Goal: Task Accomplishment & Management: Use online tool/utility

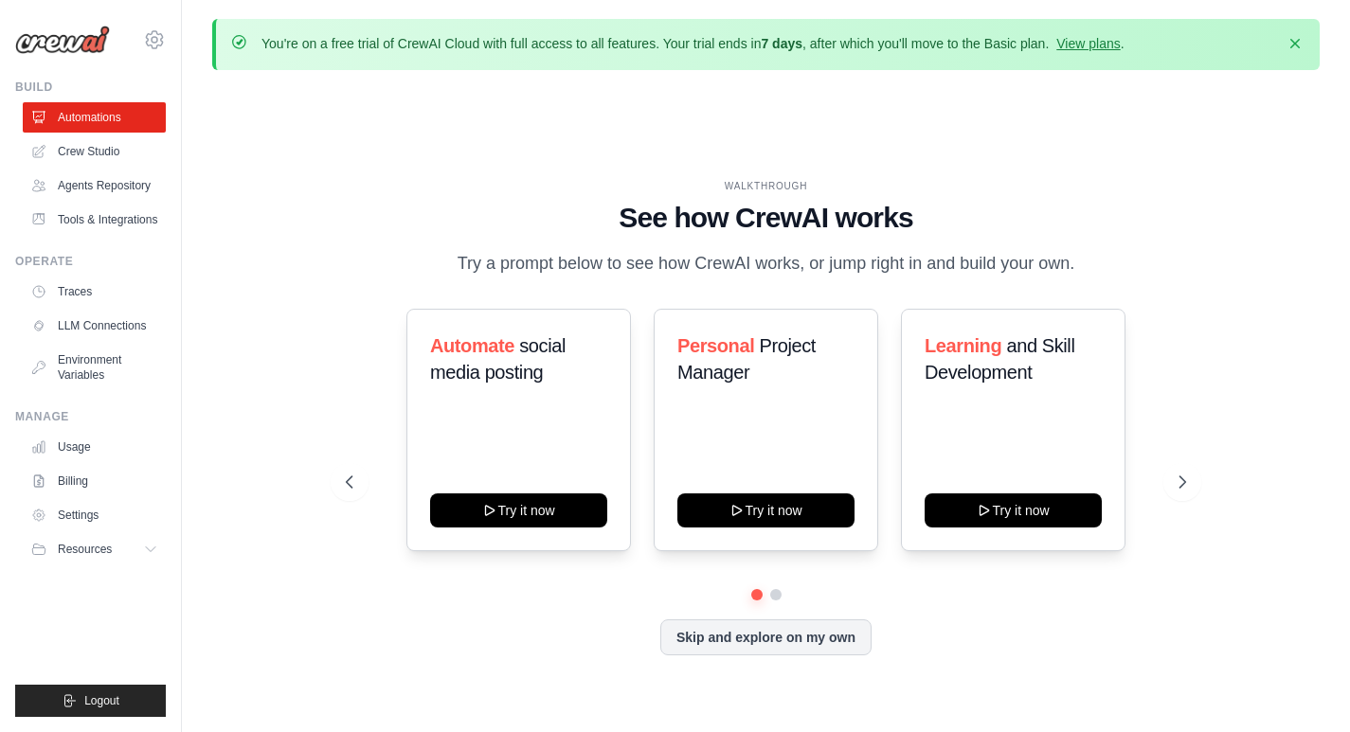
click at [1247, 342] on div "WALKTHROUGH See how CrewAI works Try a prompt below to see how CrewAI works, or…" at bounding box center [765, 432] width 1107 height 694
click at [1290, 43] on icon "button" at bounding box center [1295, 42] width 19 height 19
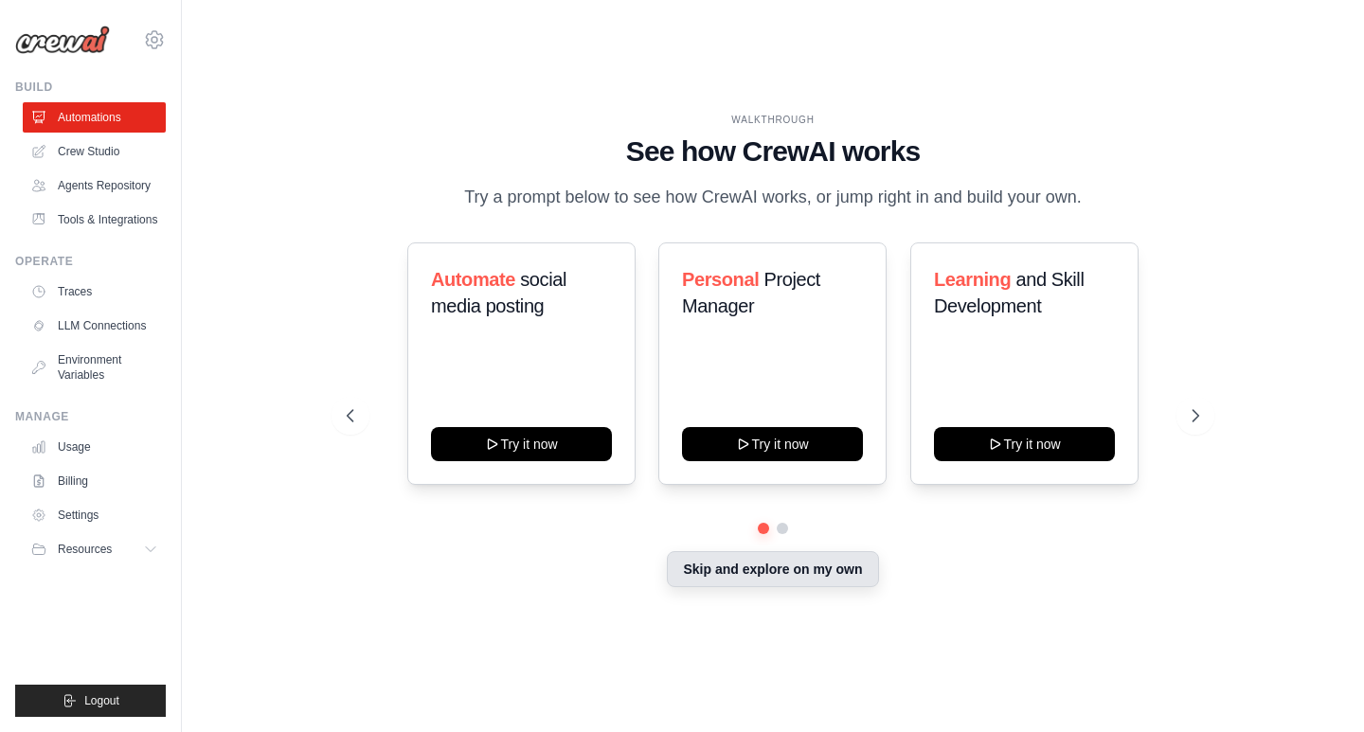
click at [779, 572] on button "Skip and explore on my own" at bounding box center [772, 569] width 211 height 36
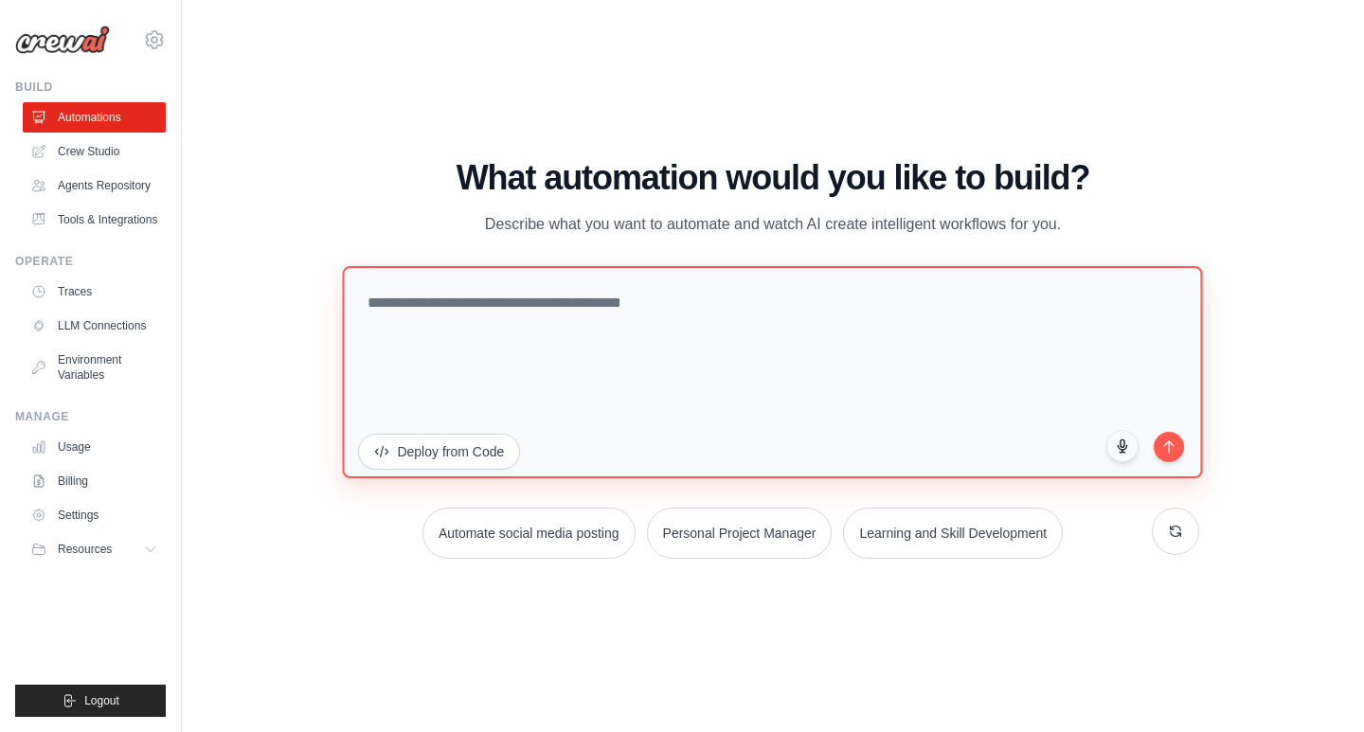
click at [493, 302] on textarea at bounding box center [773, 371] width 860 height 212
type textarea "**********"
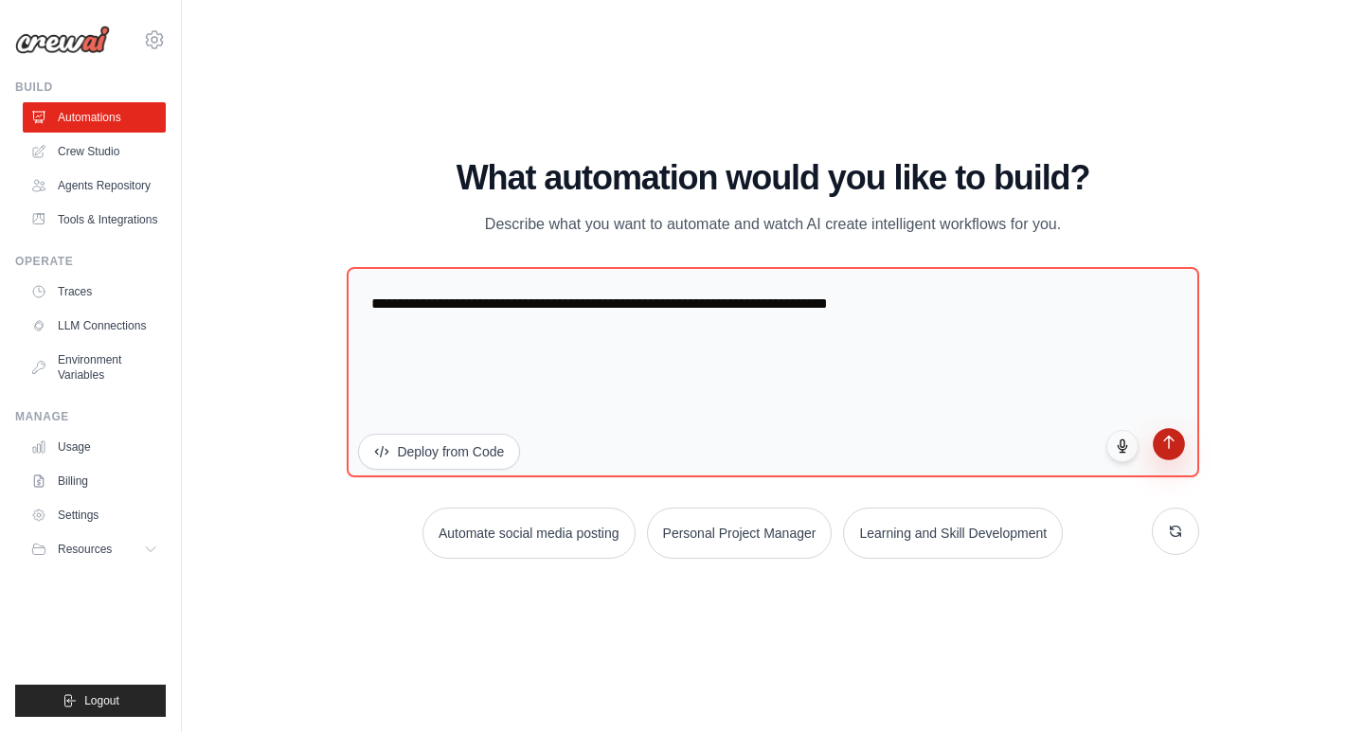
click at [1166, 448] on icon "submit" at bounding box center [1169, 442] width 16 height 16
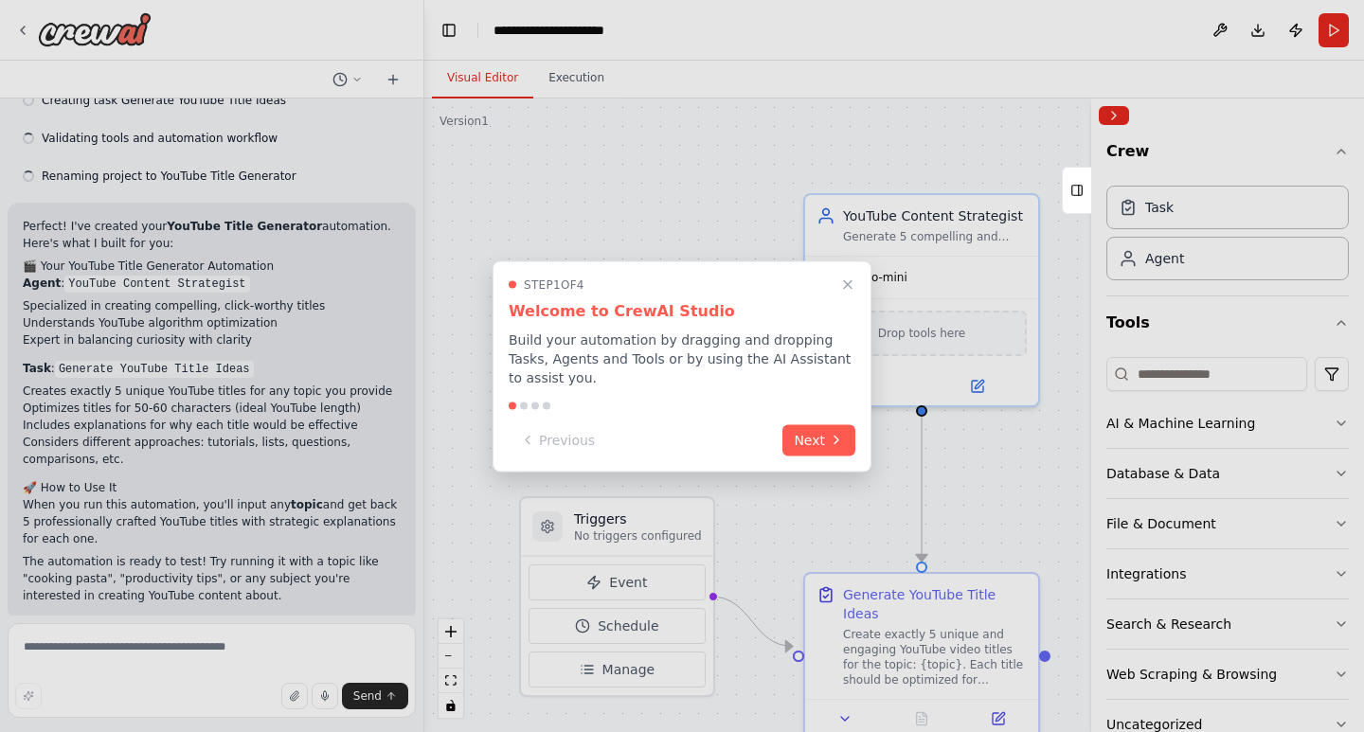
scroll to position [456, 0]
drag, startPoint x: 512, startPoint y: 324, endPoint x: 691, endPoint y: 326, distance: 179.1
click at [691, 326] on div "Step 1 of 4 Welcome to CrewAI Studio Build your automation by dragging and drop…" at bounding box center [682, 366] width 379 height 211
click at [723, 332] on div "Step 1 of 4 Welcome to CrewAI Studio Build your automation by dragging and drop…" at bounding box center [682, 332] width 347 height 110
click at [795, 434] on button "Next" at bounding box center [819, 438] width 73 height 31
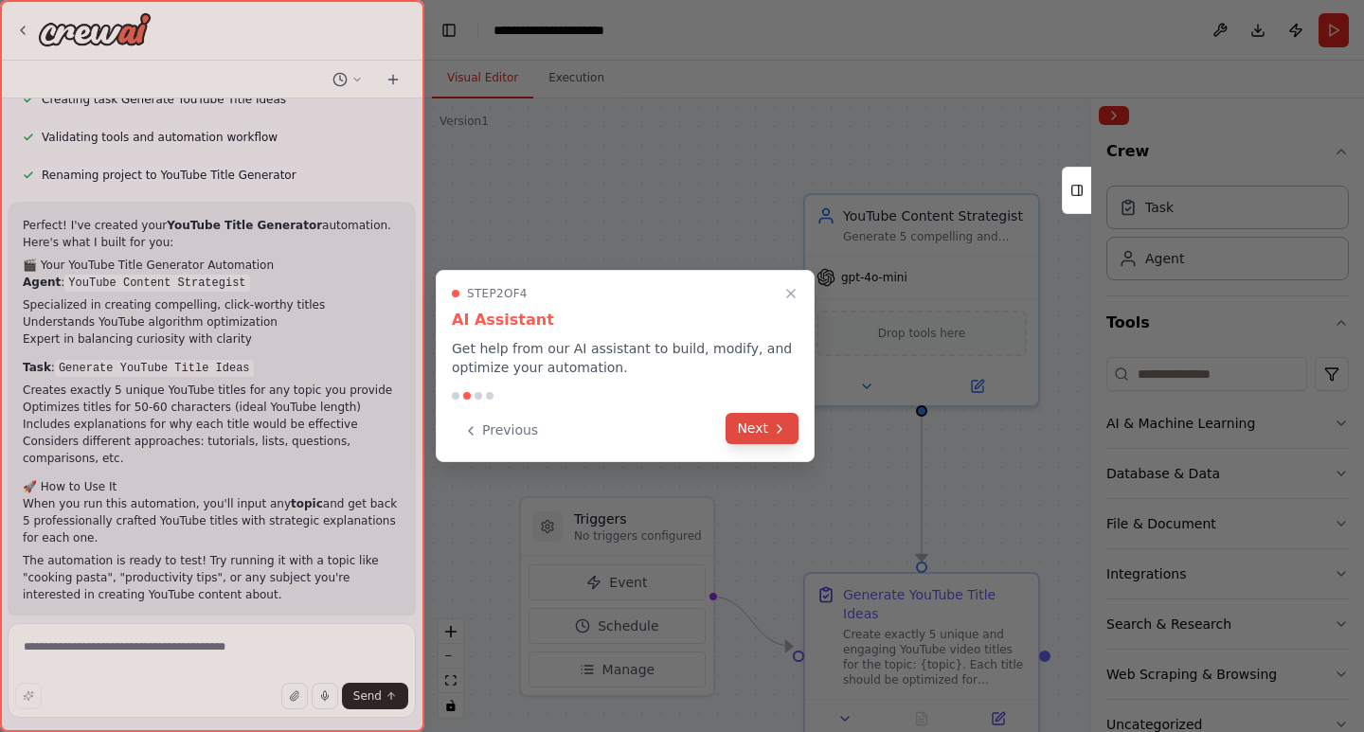
click at [774, 434] on icon at bounding box center [779, 429] width 15 height 15
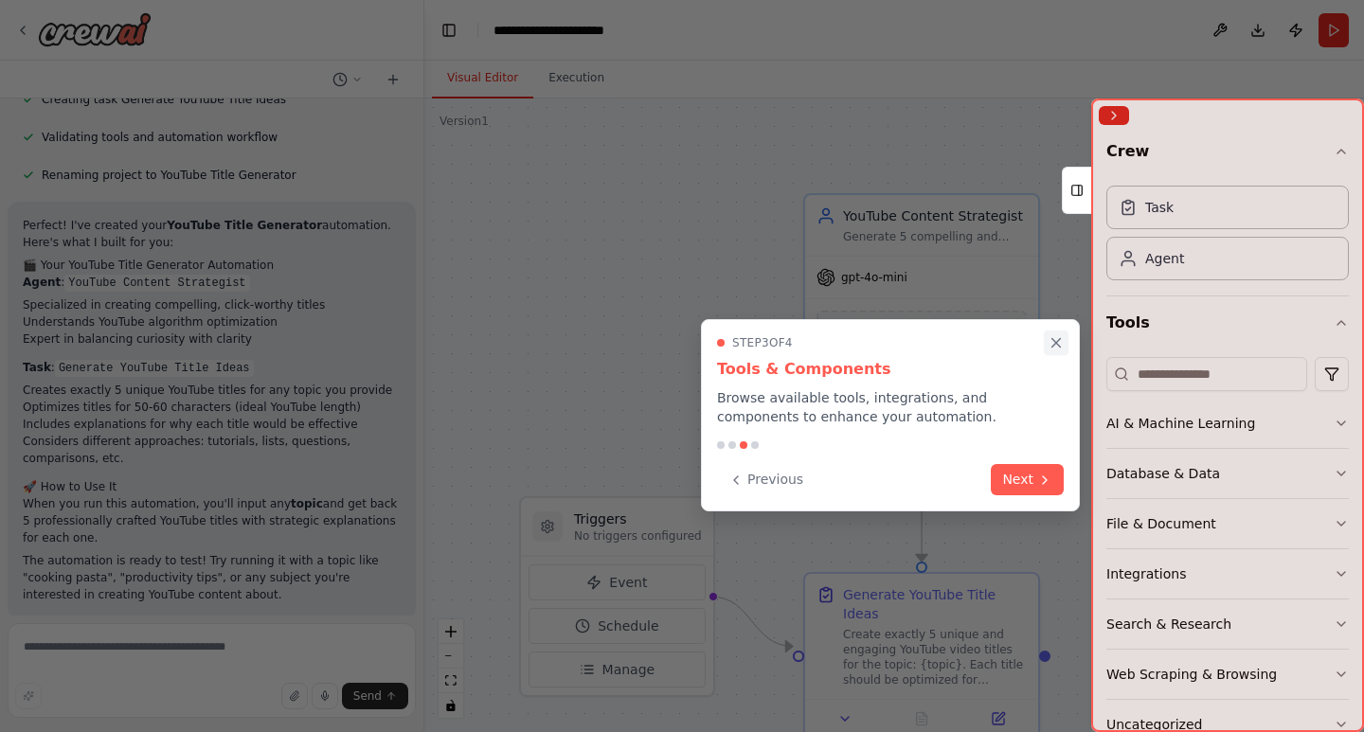
click at [1055, 344] on icon "Close walkthrough" at bounding box center [1057, 343] width 9 height 9
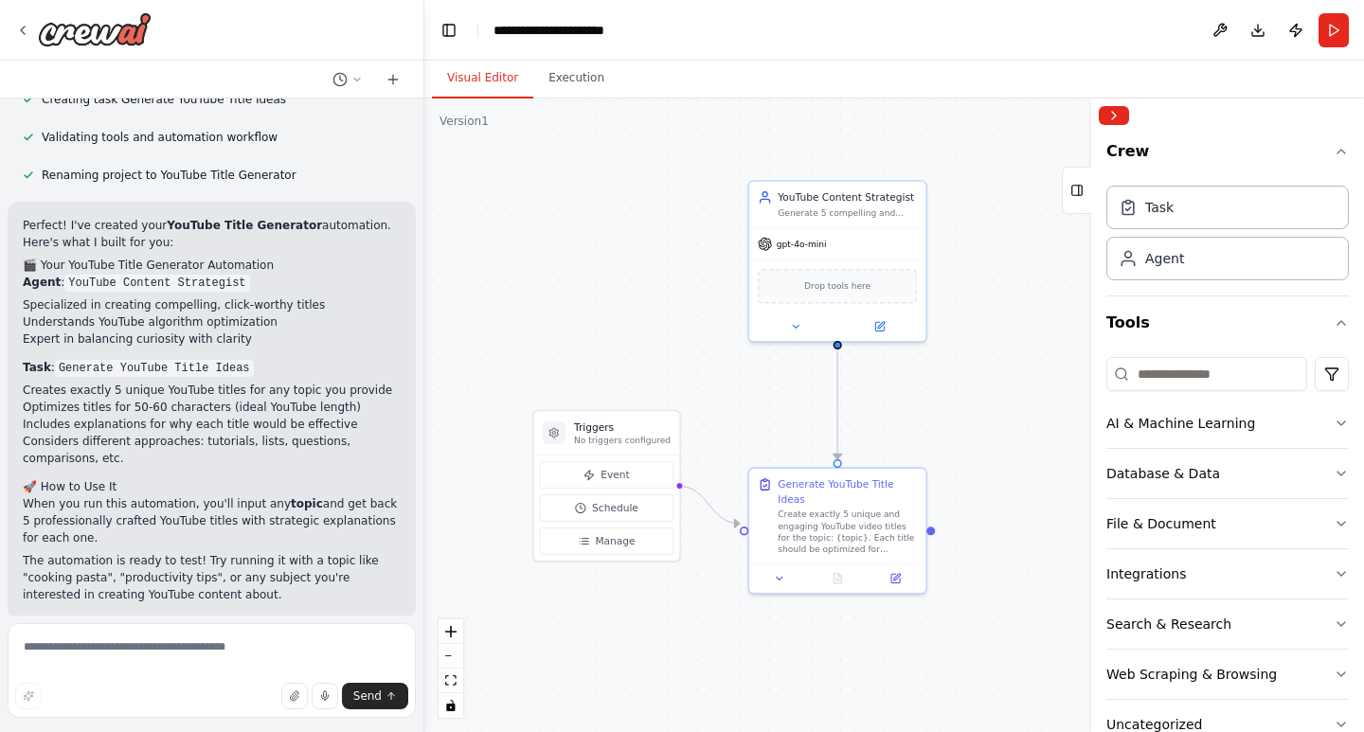
drag, startPoint x: 721, startPoint y: 495, endPoint x: 721, endPoint y: 446, distance: 49.3
click at [721, 446] on div ".deletable-edge-delete-btn { width: 20px; height: 20px; border: 0px solid #ffff…" at bounding box center [894, 416] width 940 height 634
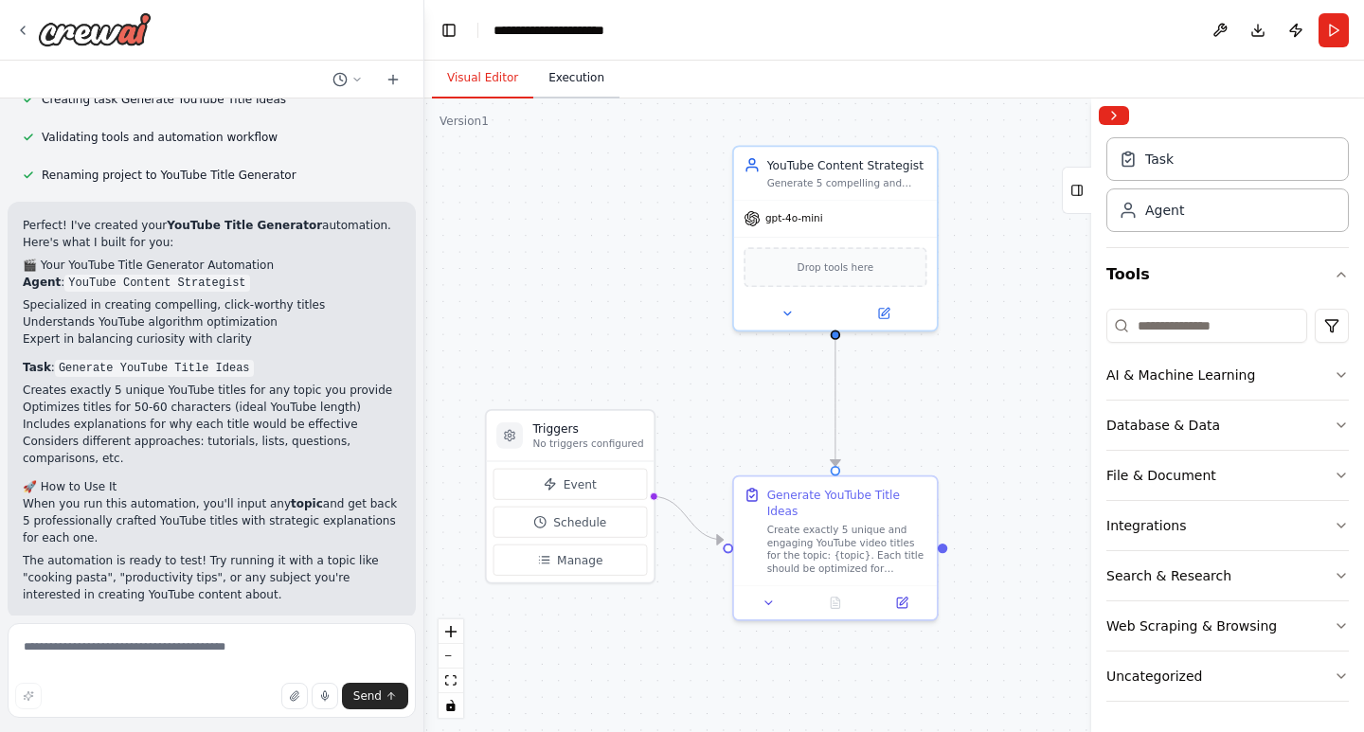
click at [554, 81] on button "Execution" at bounding box center [576, 79] width 86 height 40
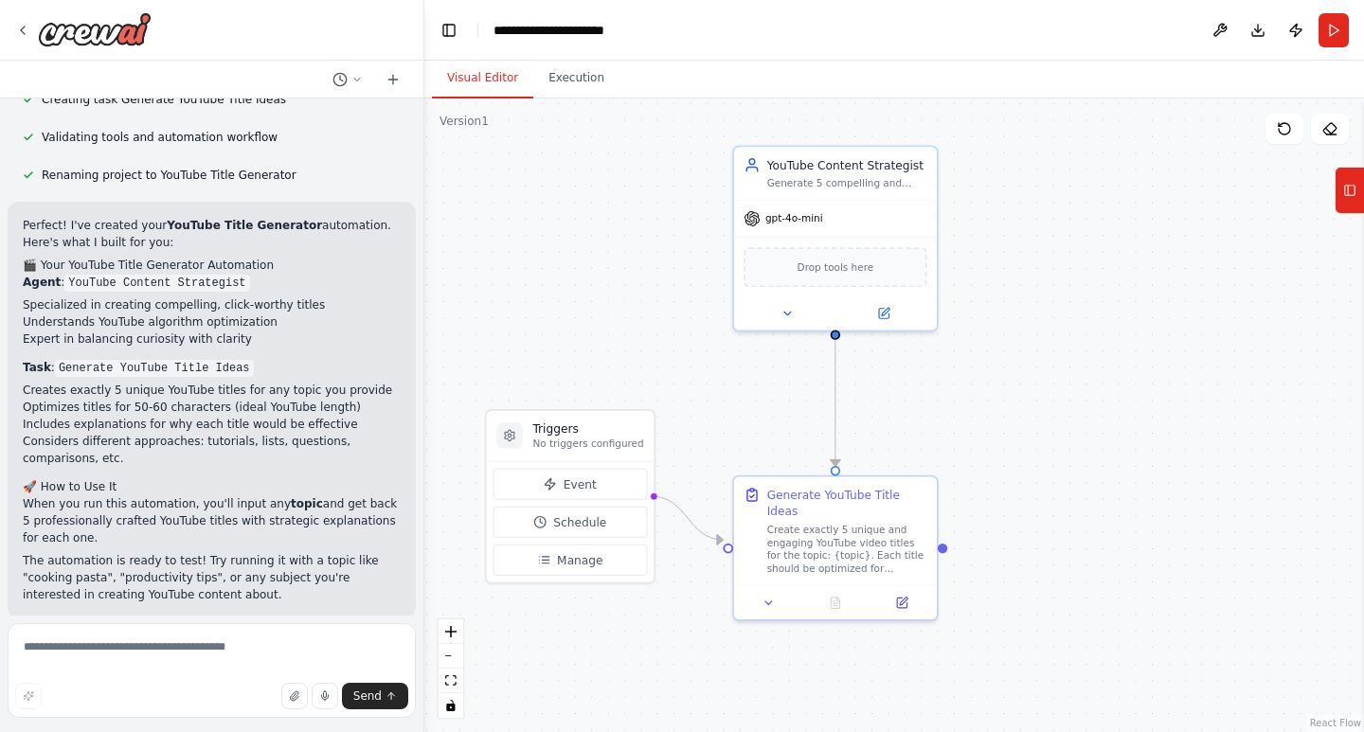
click at [489, 80] on button "Visual Editor" at bounding box center [482, 79] width 101 height 40
click at [1353, 201] on icon at bounding box center [1349, 190] width 13 height 30
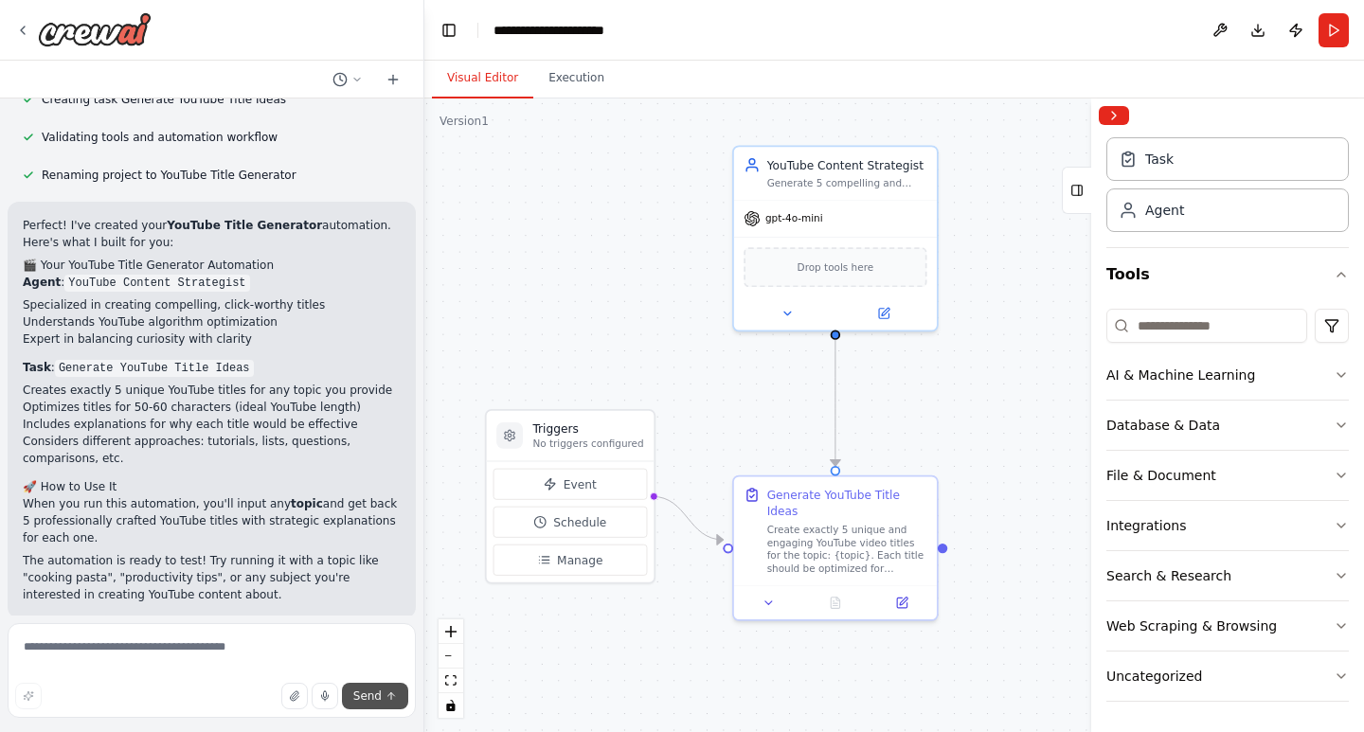
click at [376, 707] on button "Send" at bounding box center [375, 696] width 66 height 27
click at [389, 695] on icon "submit" at bounding box center [391, 695] width 7 height 4
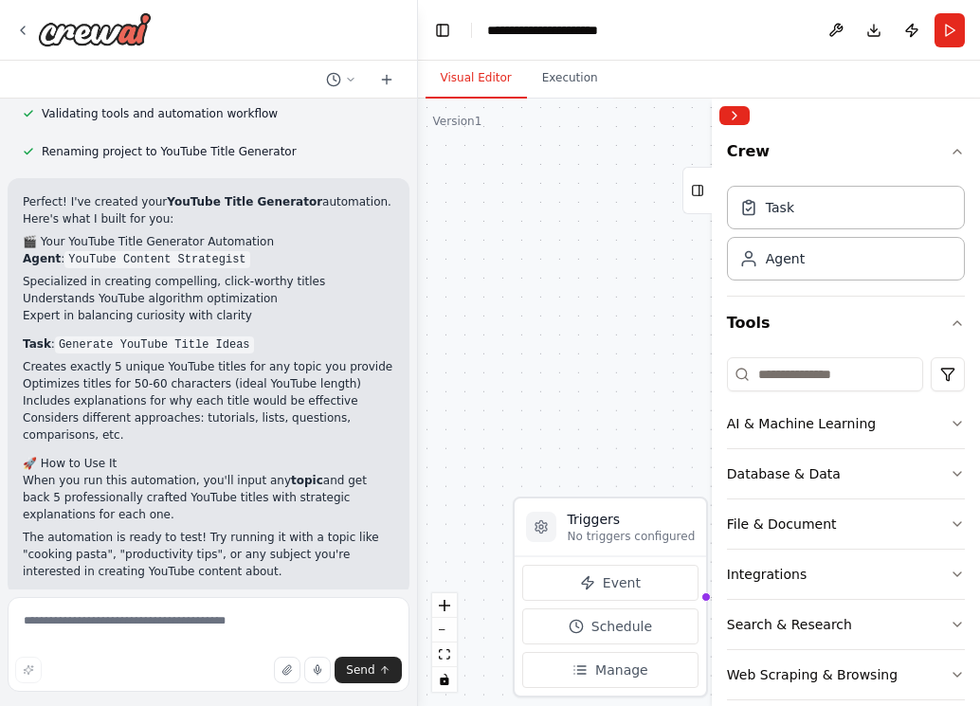
scroll to position [482, 0]
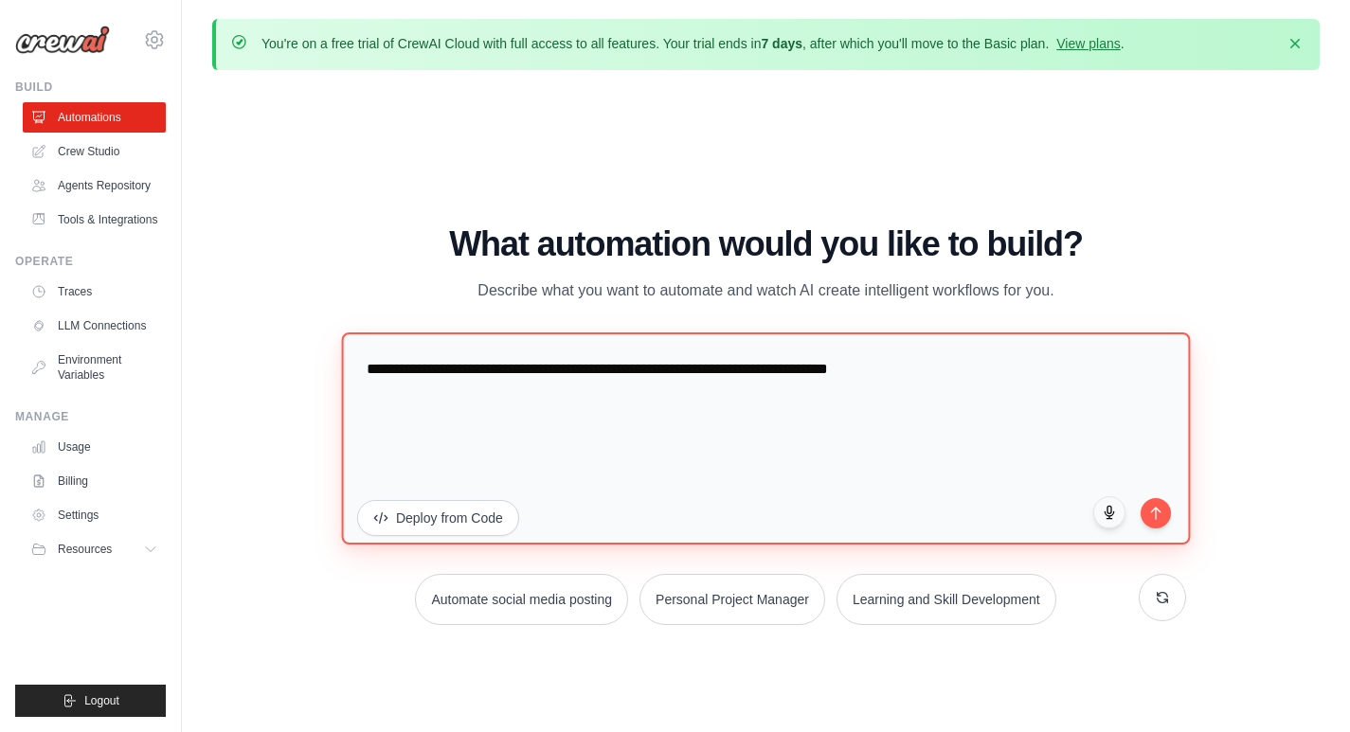
click at [799, 362] on textarea "**********" at bounding box center [765, 438] width 849 height 212
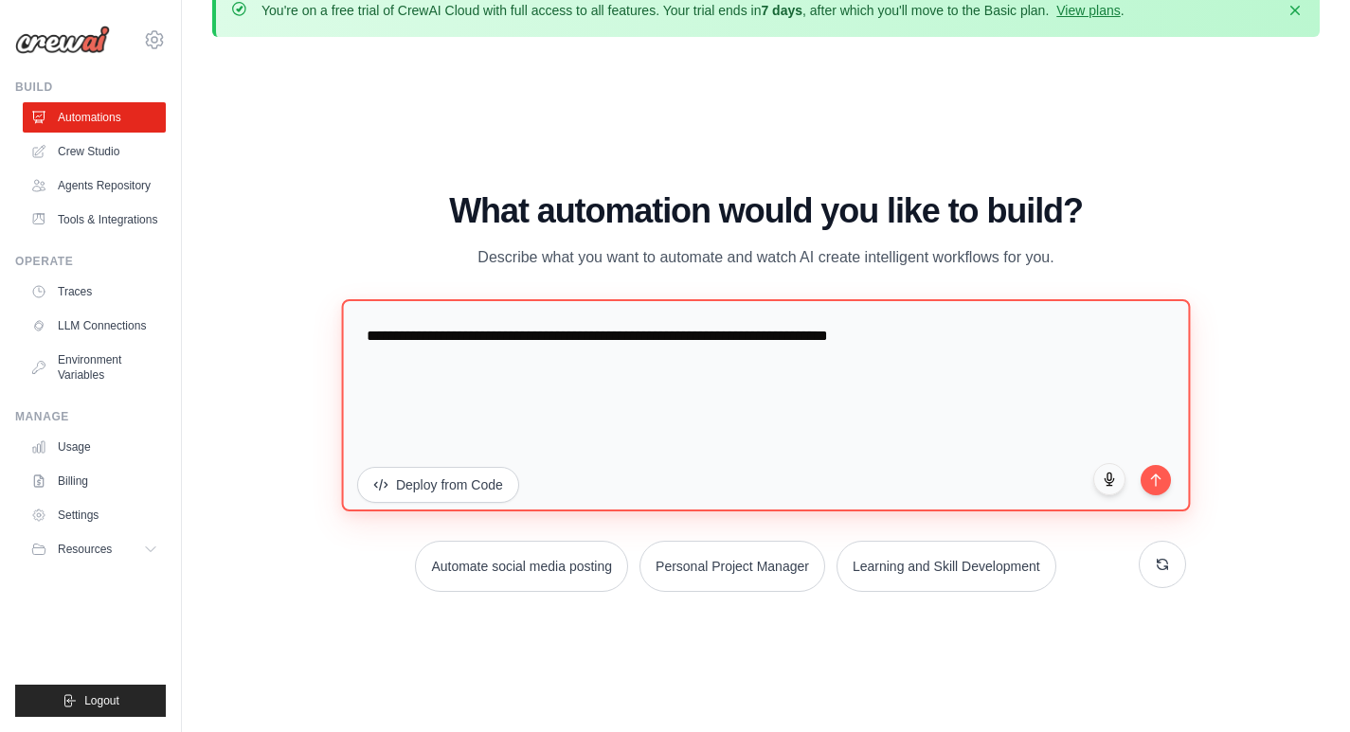
scroll to position [66, 0]
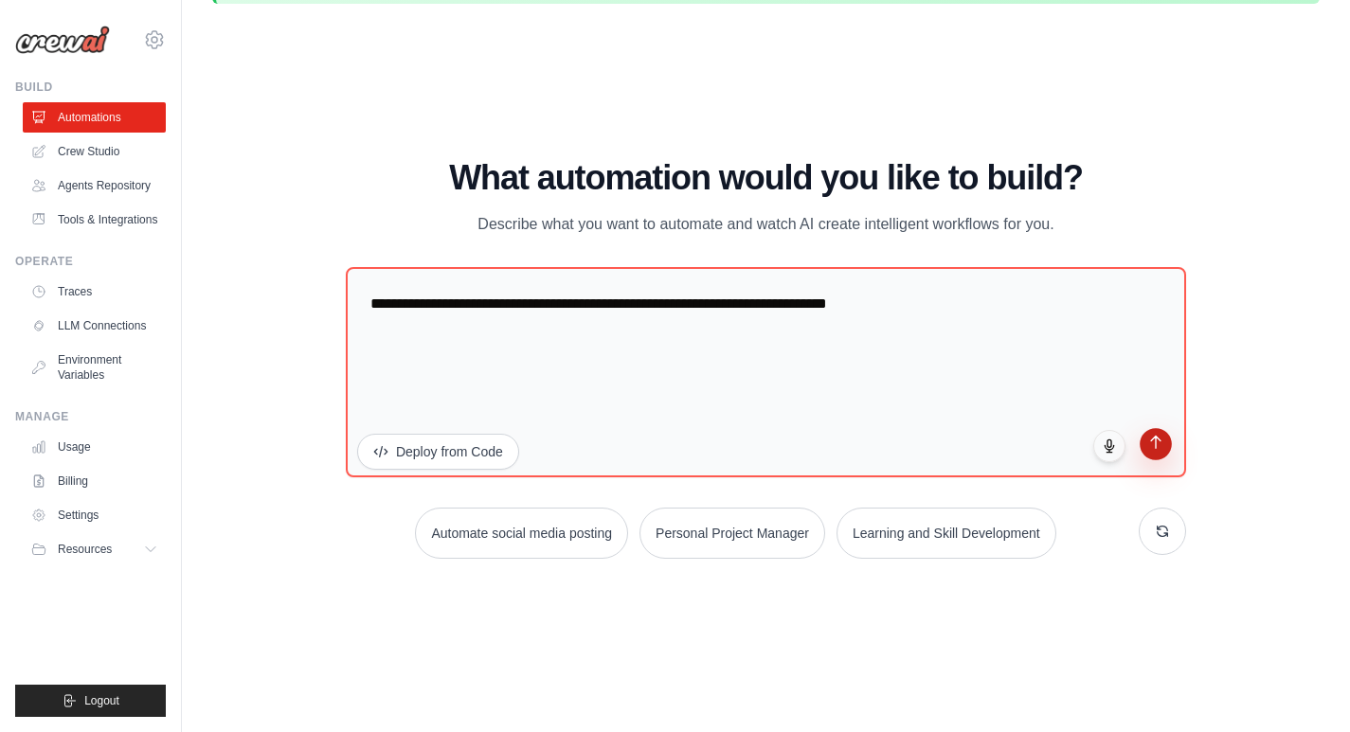
click at [964, 446] on icon "submit" at bounding box center [1156, 442] width 16 height 16
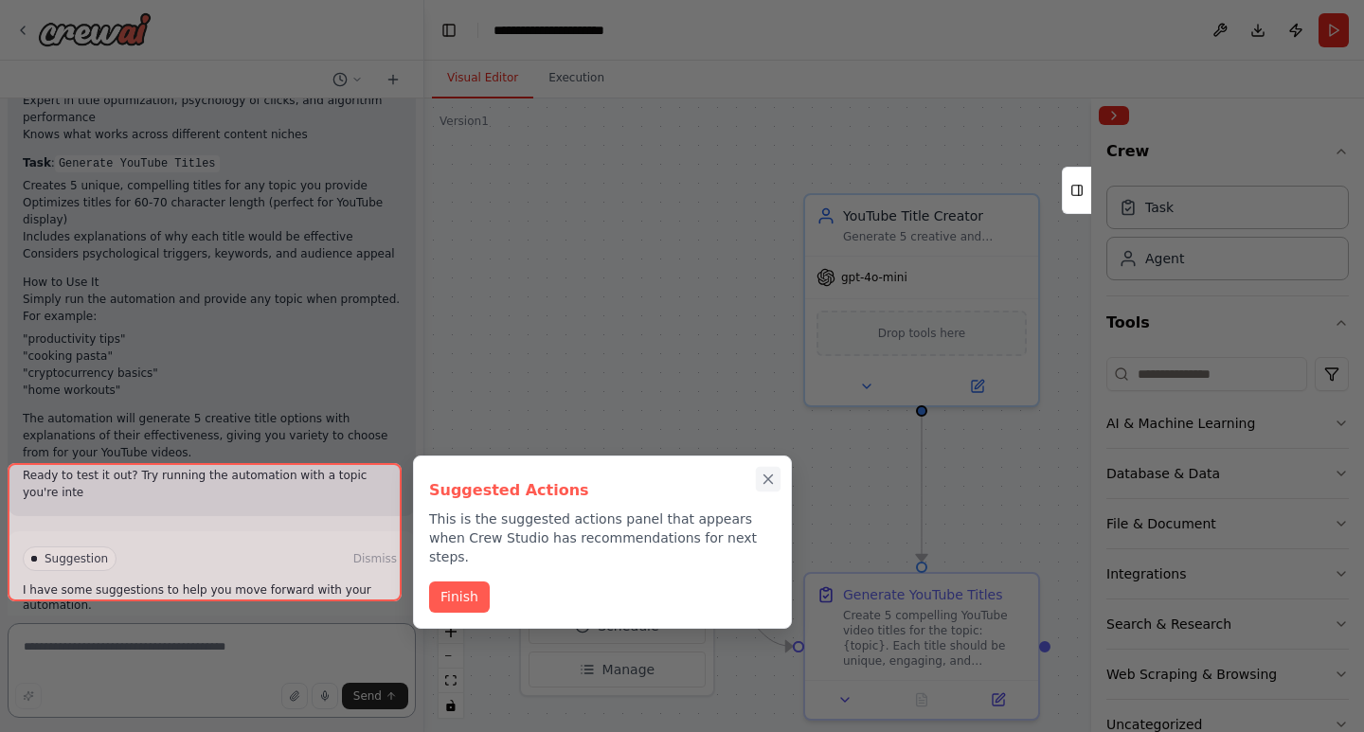
scroll to position [774, 0]
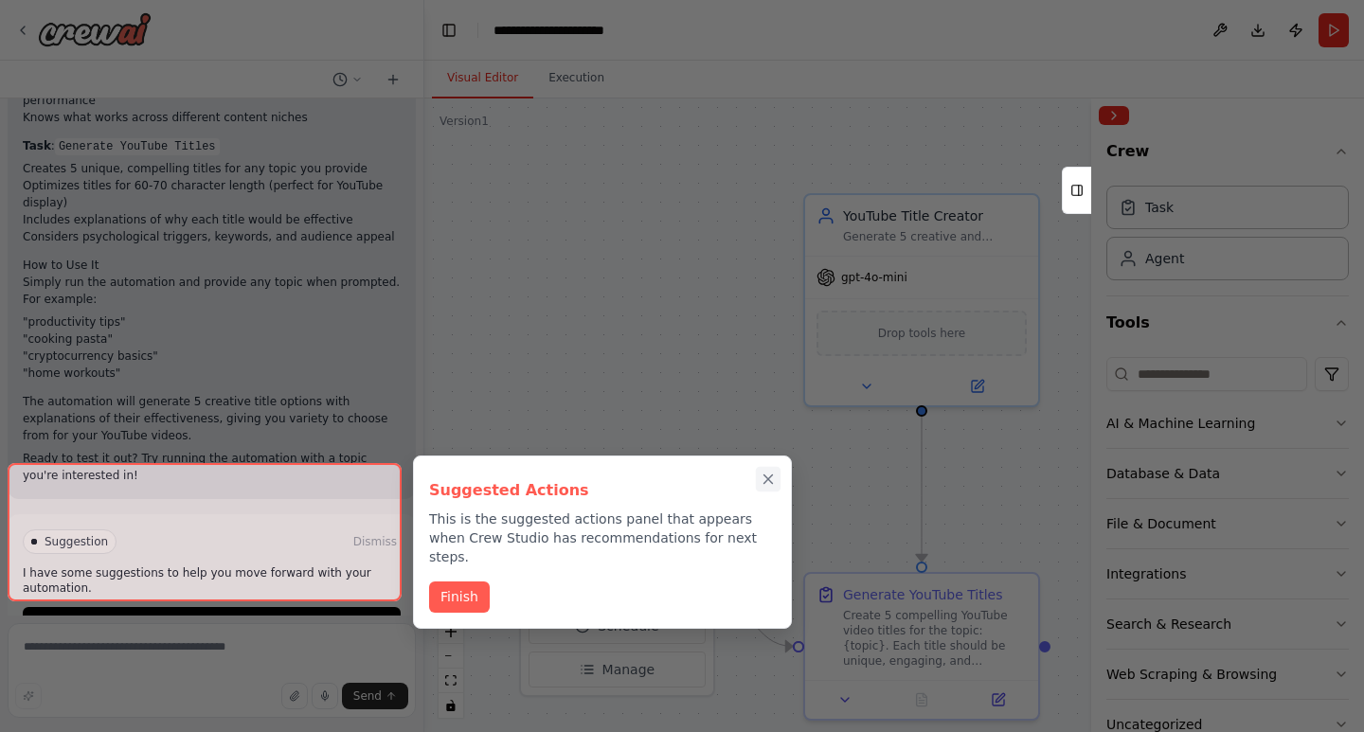
click at [765, 481] on icon "Close walkthrough" at bounding box center [769, 480] width 9 height 9
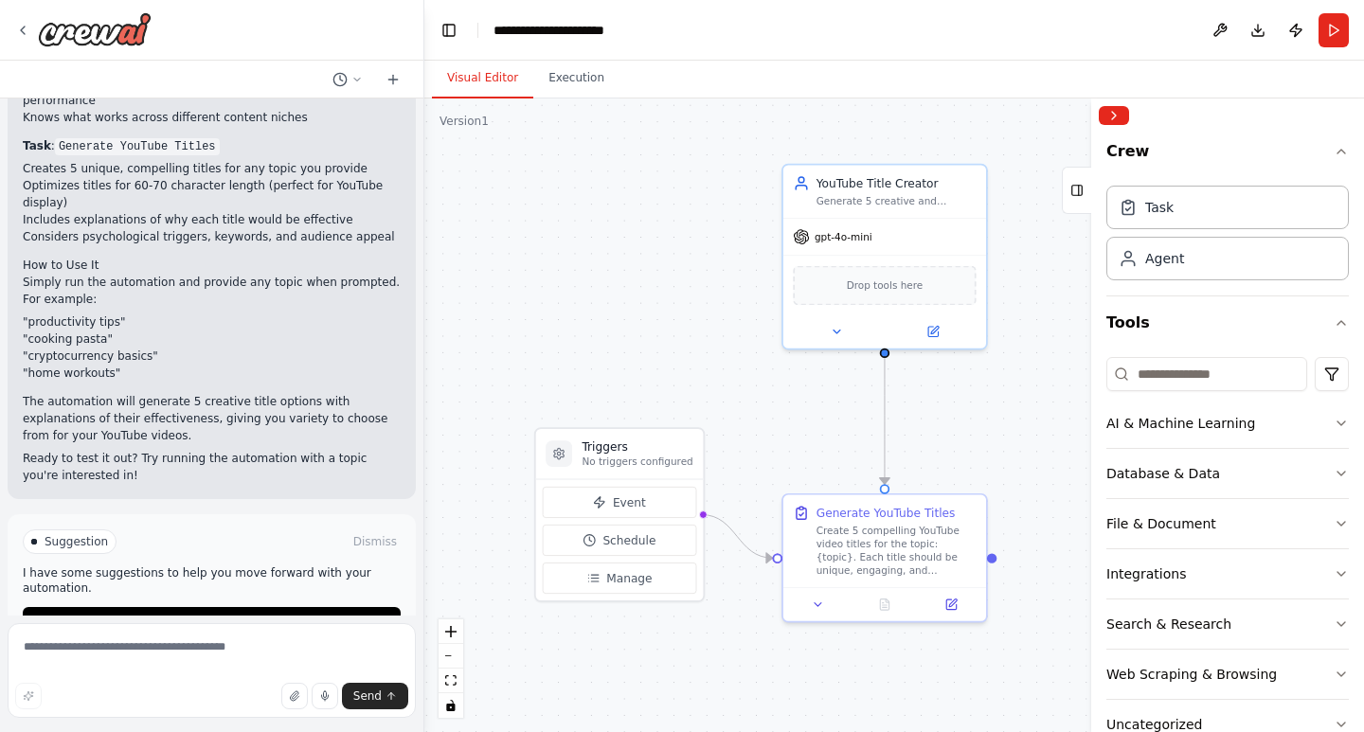
drag, startPoint x: 1023, startPoint y: 436, endPoint x: 1012, endPoint y: 374, distance: 62.6
click at [1012, 374] on div ".deletable-edge-delete-btn { width: 20px; height: 20px; border: 0px solid #ffff…" at bounding box center [894, 416] width 940 height 634
click at [215, 615] on span "Run Automation" at bounding box center [220, 622] width 92 height 15
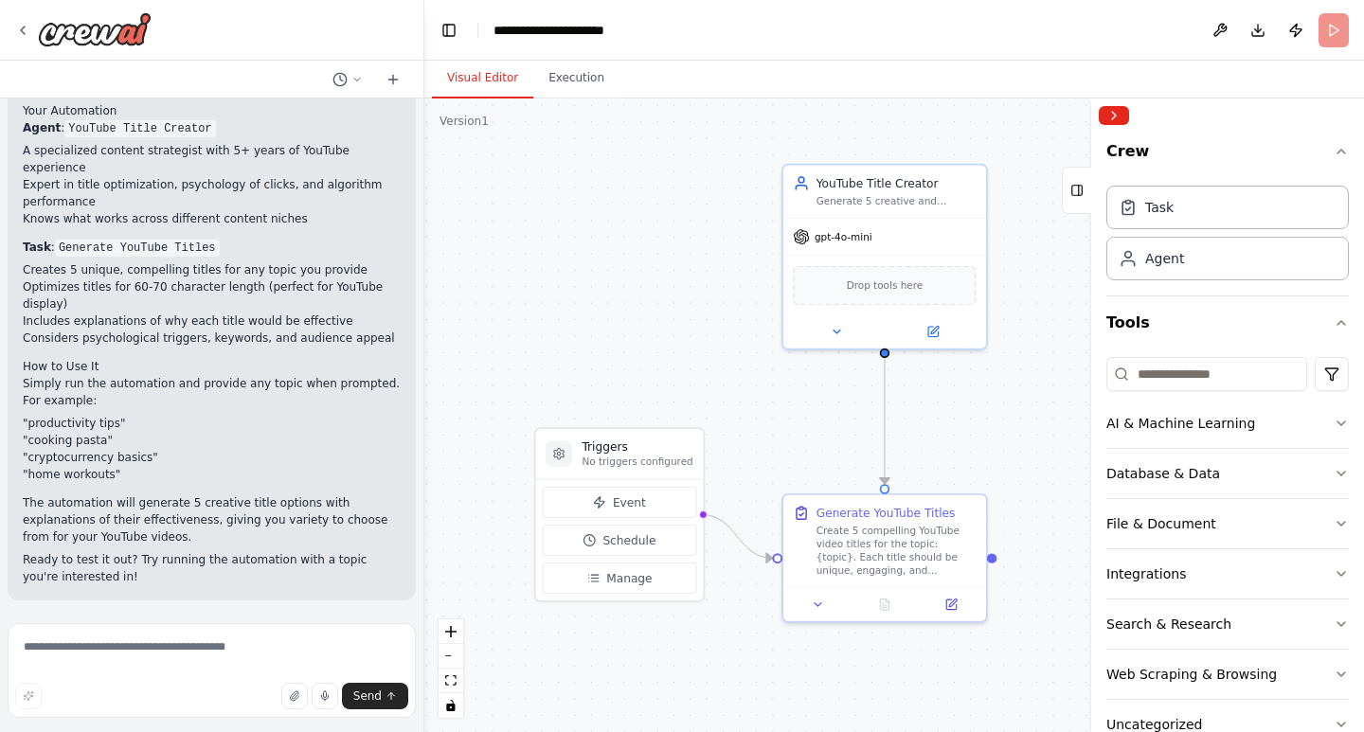
scroll to position [621, 0]
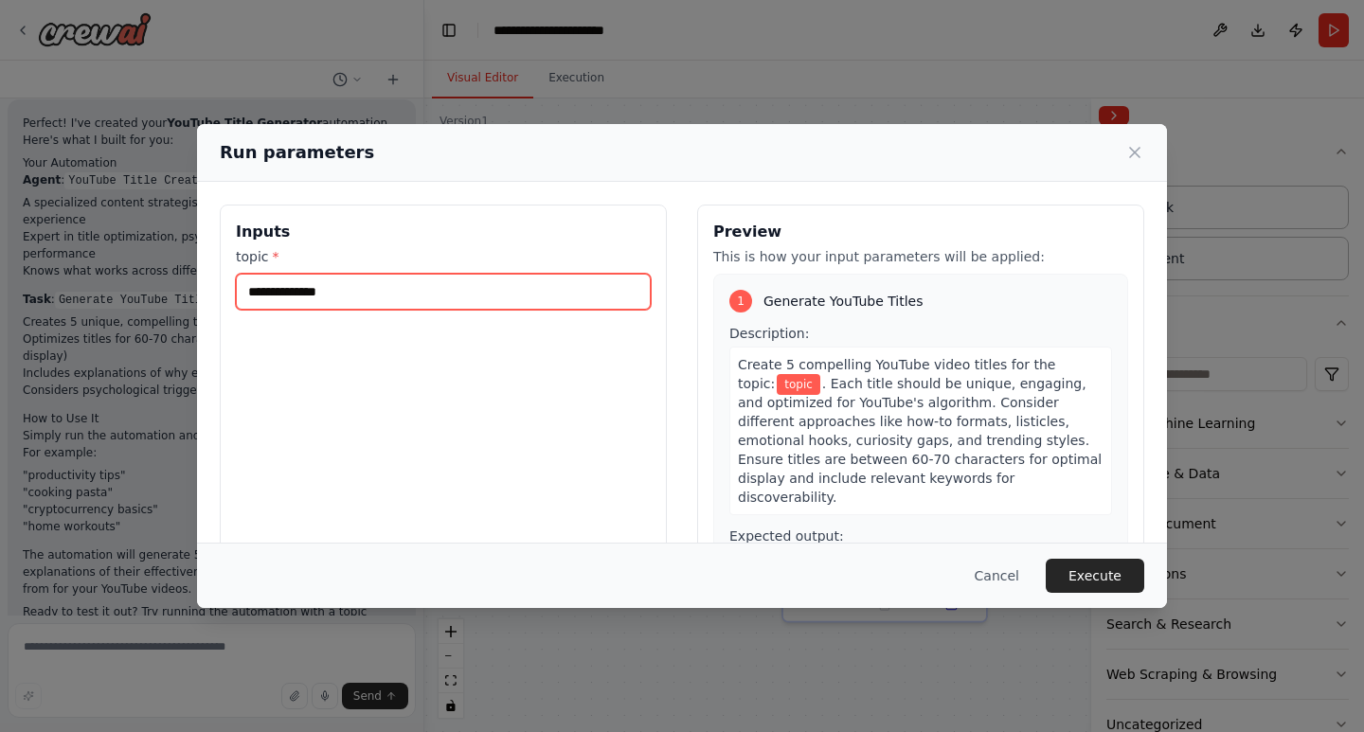
click at [387, 284] on input "topic *" at bounding box center [443, 292] width 415 height 36
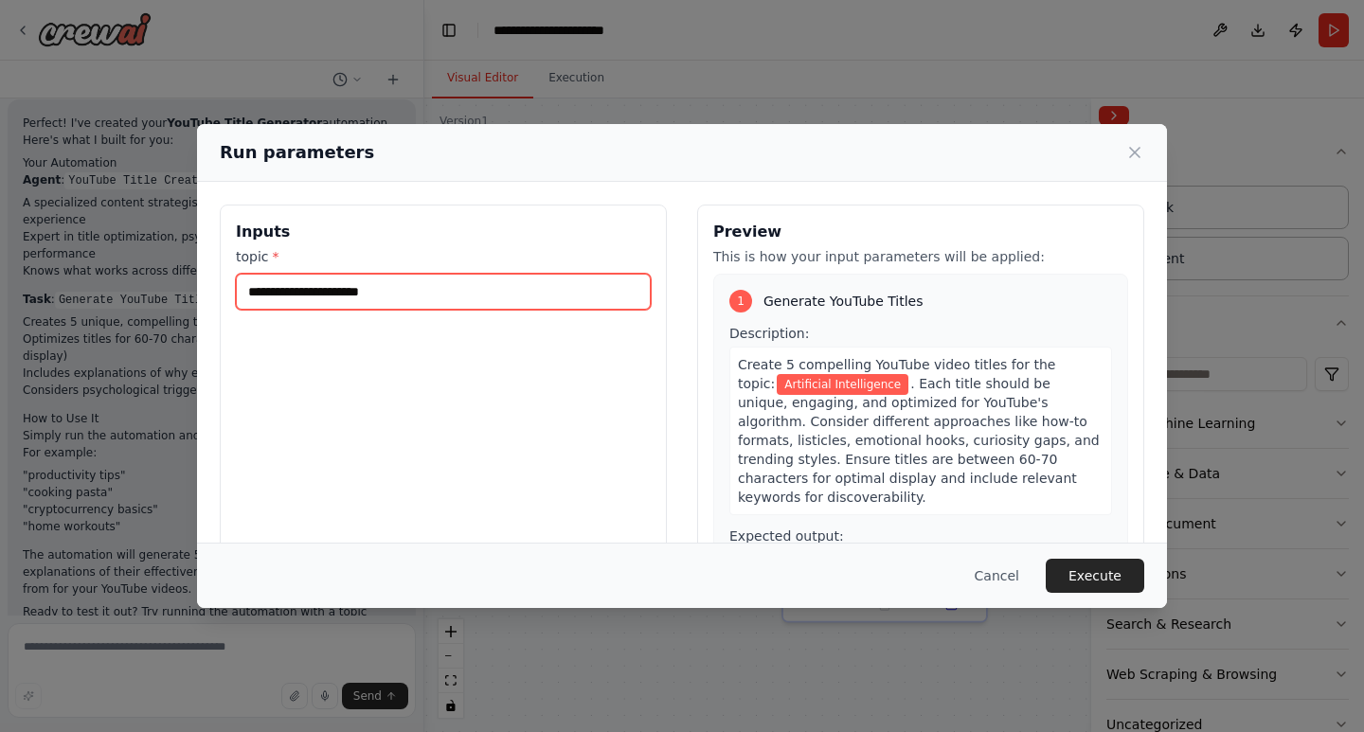
type input "**********"
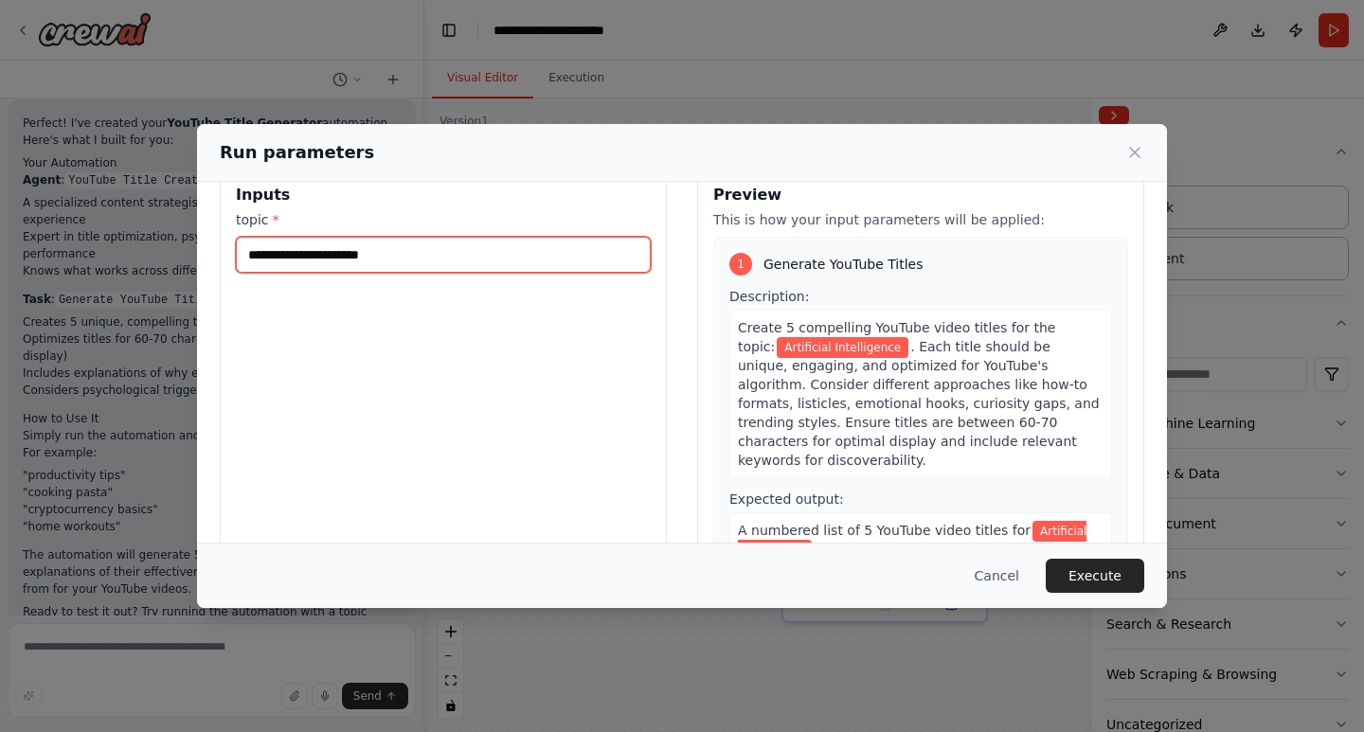
scroll to position [0, 0]
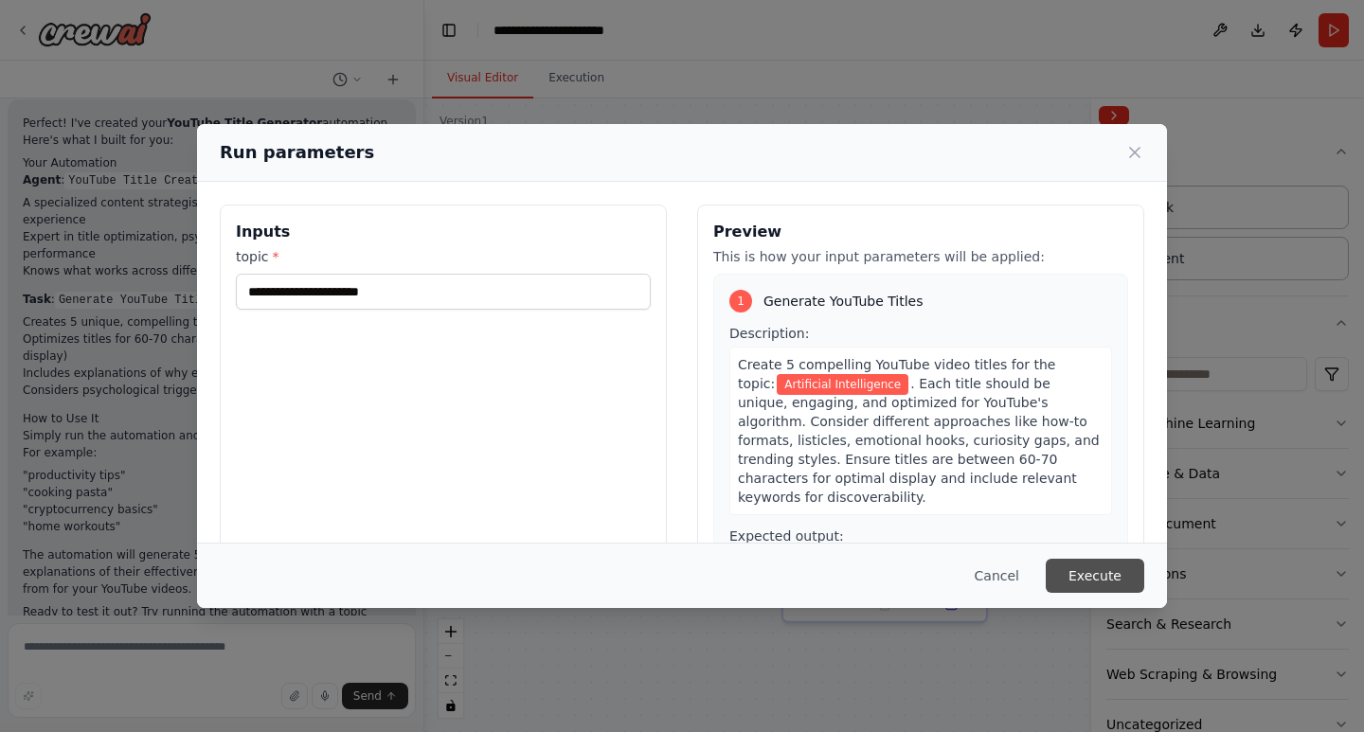
click at [1097, 578] on button "Execute" at bounding box center [1095, 576] width 99 height 34
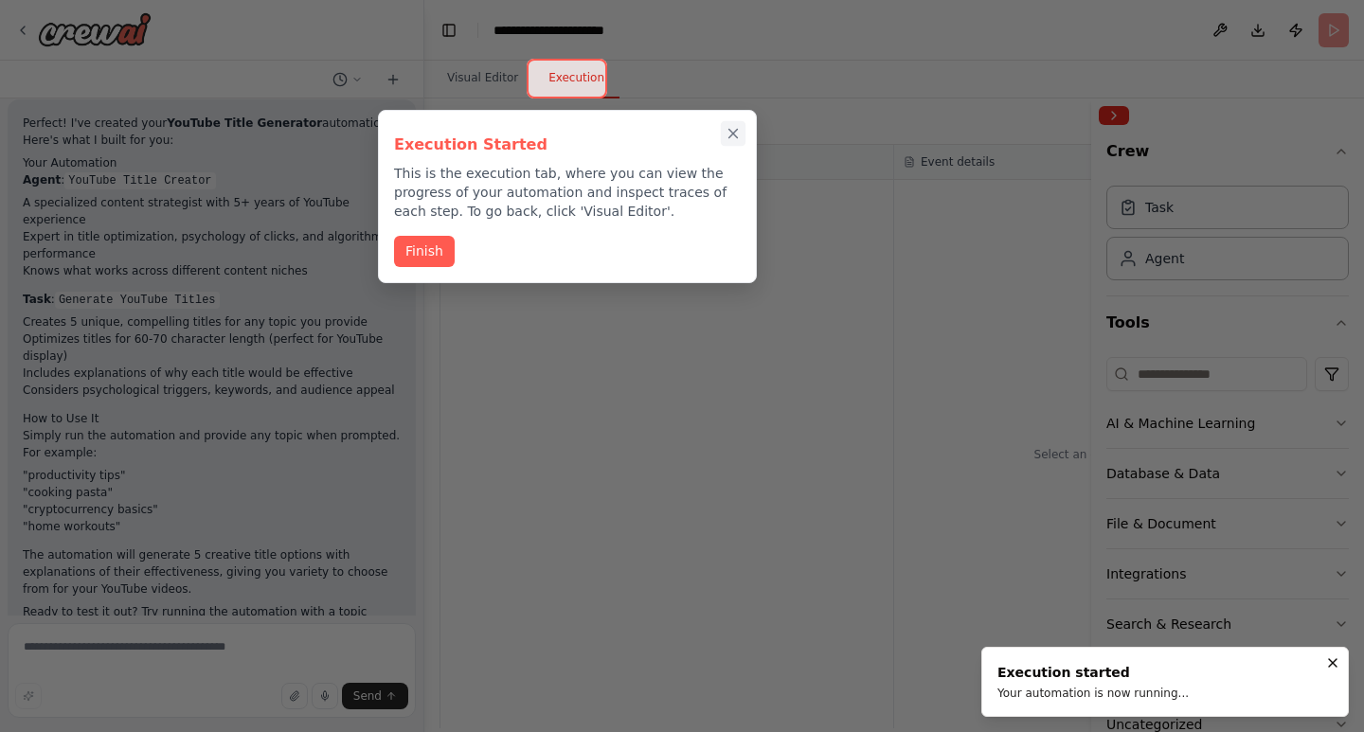
click at [729, 134] on icon "Close walkthrough" at bounding box center [733, 133] width 17 height 17
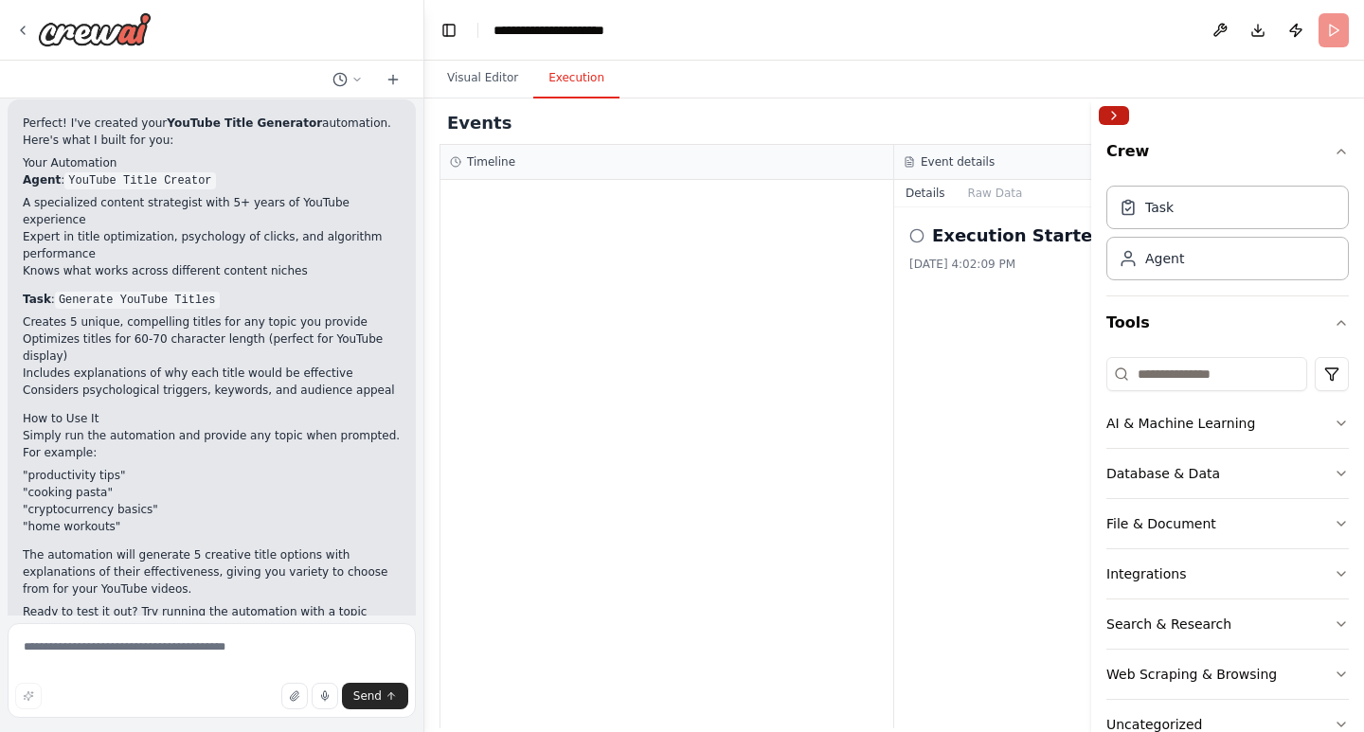
click at [1115, 112] on button "Collapse right sidebar" at bounding box center [1114, 115] width 30 height 19
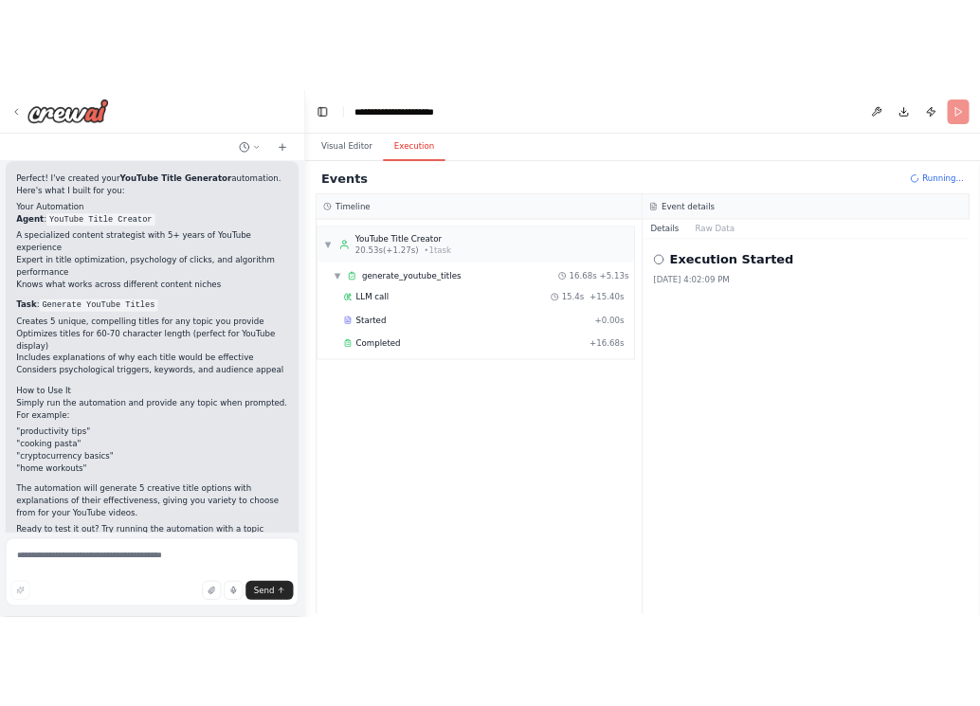
scroll to position [774, 0]
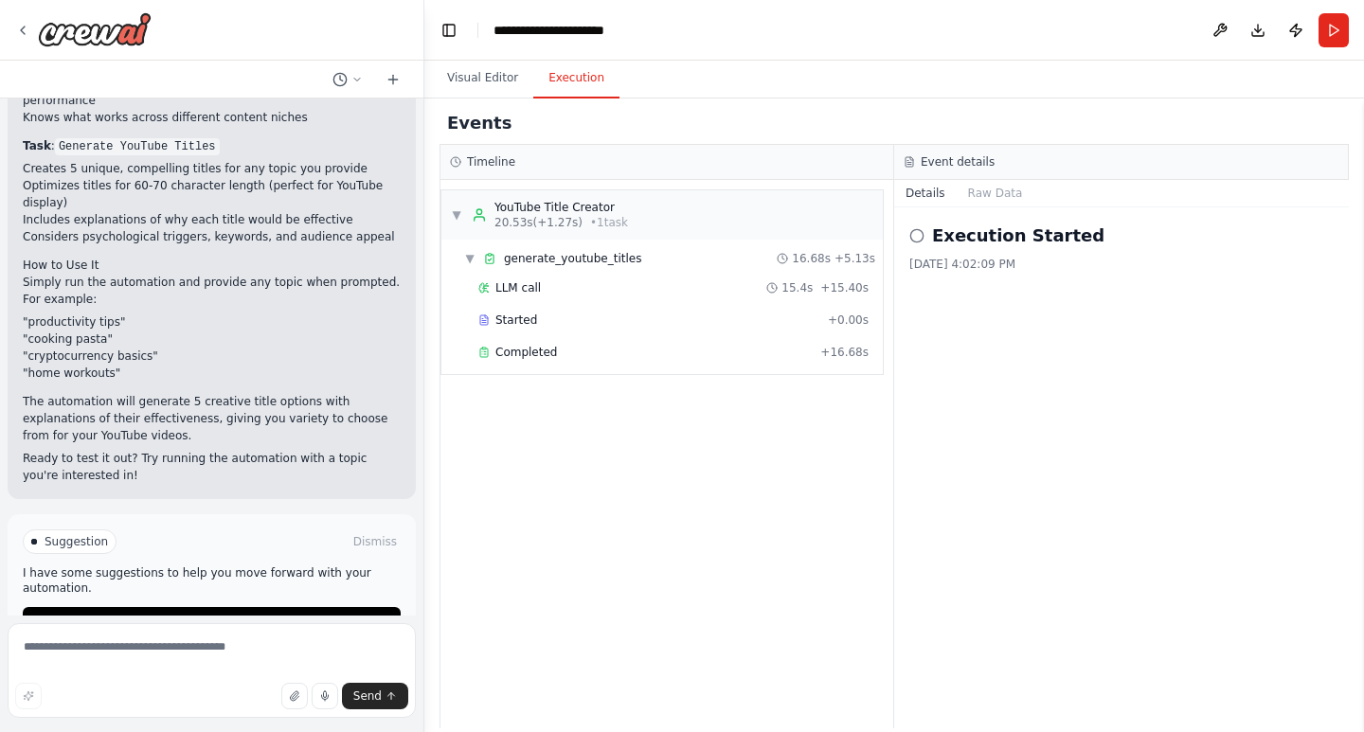
click at [956, 161] on h3 "Event details" at bounding box center [958, 161] width 74 height 15
click at [1344, 90] on div "Visual Editor Execution" at bounding box center [894, 80] width 940 height 38
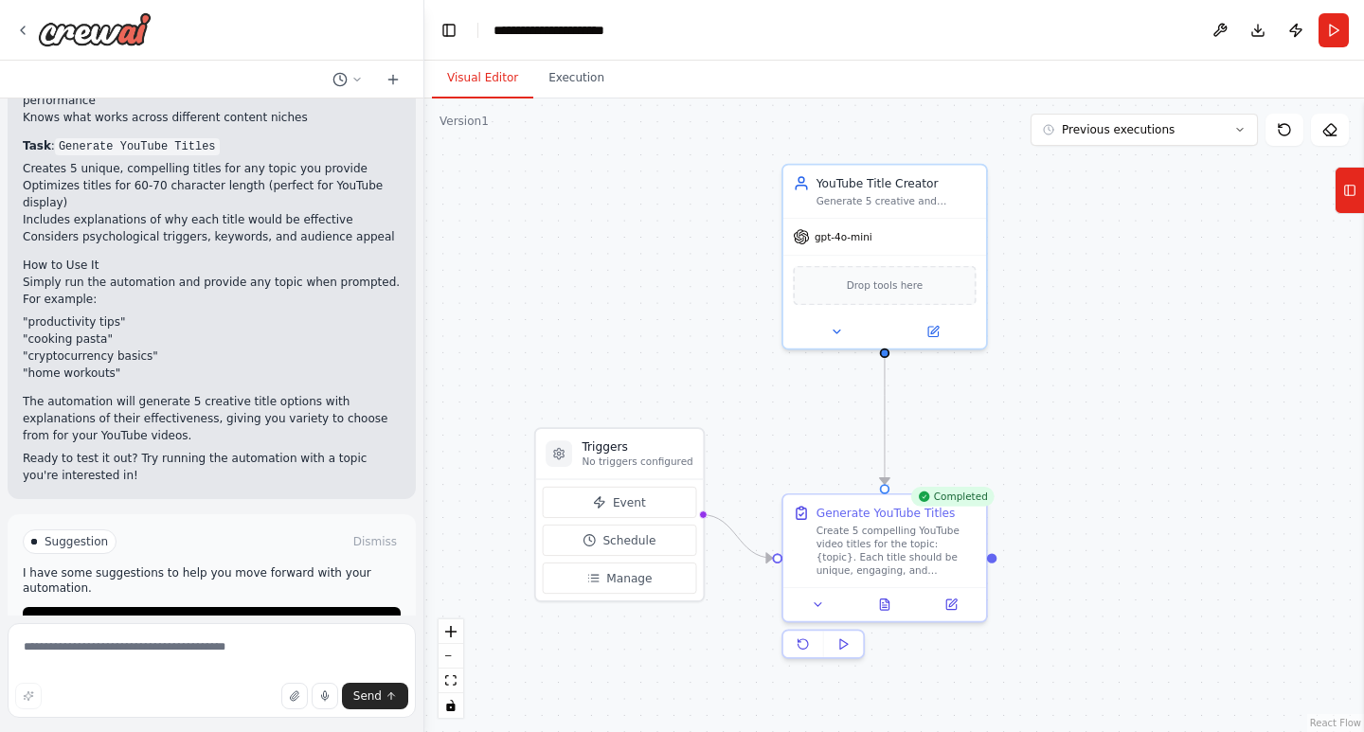
click at [480, 86] on button "Visual Editor" at bounding box center [482, 79] width 101 height 40
click at [574, 81] on button "Execution" at bounding box center [576, 79] width 86 height 40
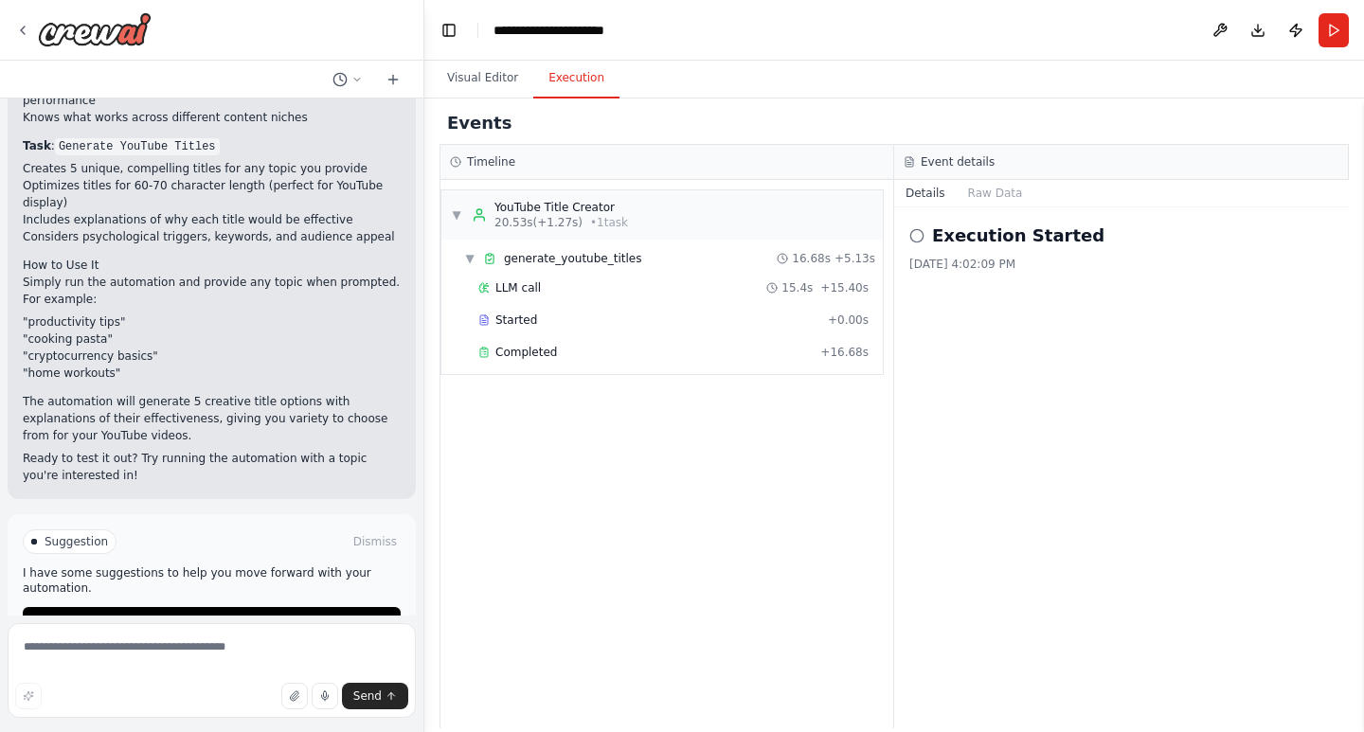
click at [927, 199] on button "Details" at bounding box center [925, 193] width 63 height 27
click at [913, 190] on button "Details" at bounding box center [925, 193] width 63 height 27
click at [915, 233] on icon at bounding box center [916, 235] width 15 height 15
click at [916, 237] on icon at bounding box center [916, 235] width 15 height 15
click at [938, 284] on div "Execution Started 10/15/2025, 4:02:09 PM" at bounding box center [1121, 467] width 455 height 521
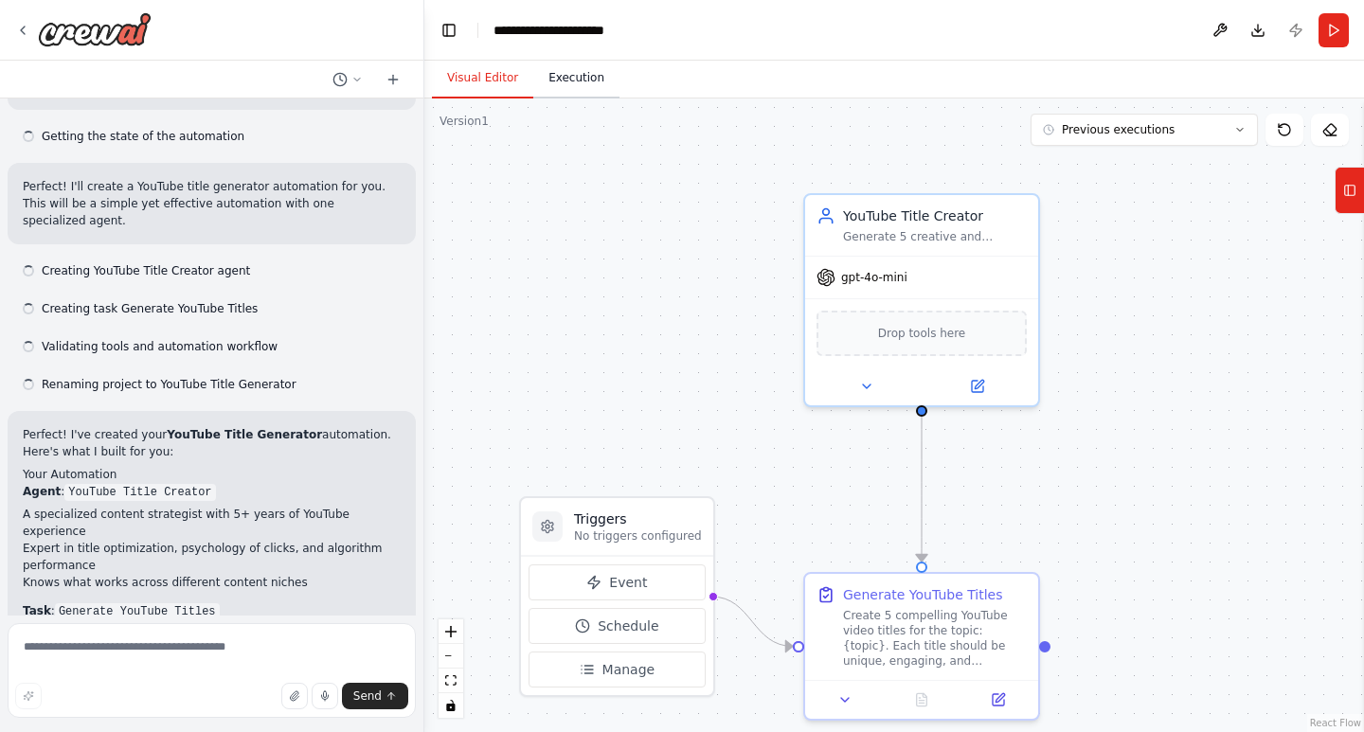
click at [561, 87] on button "Execution" at bounding box center [576, 79] width 86 height 40
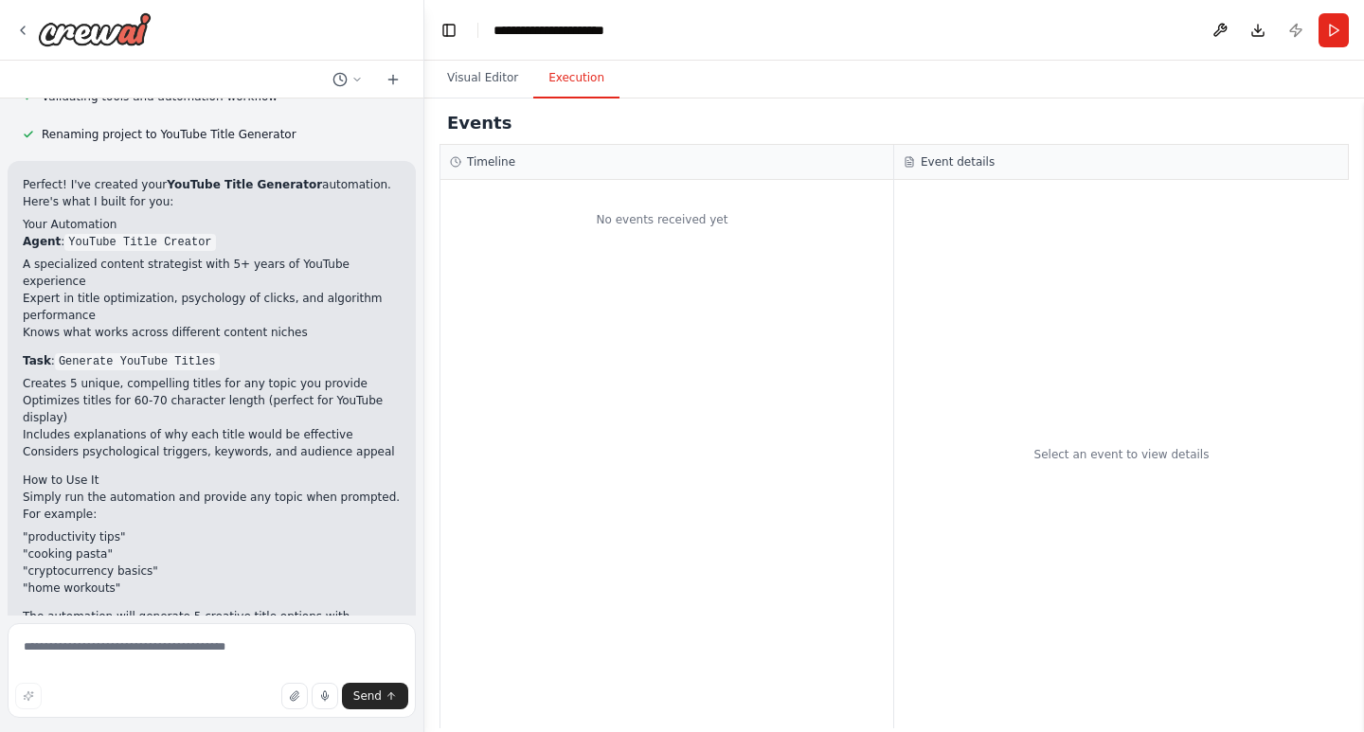
scroll to position [621, 0]
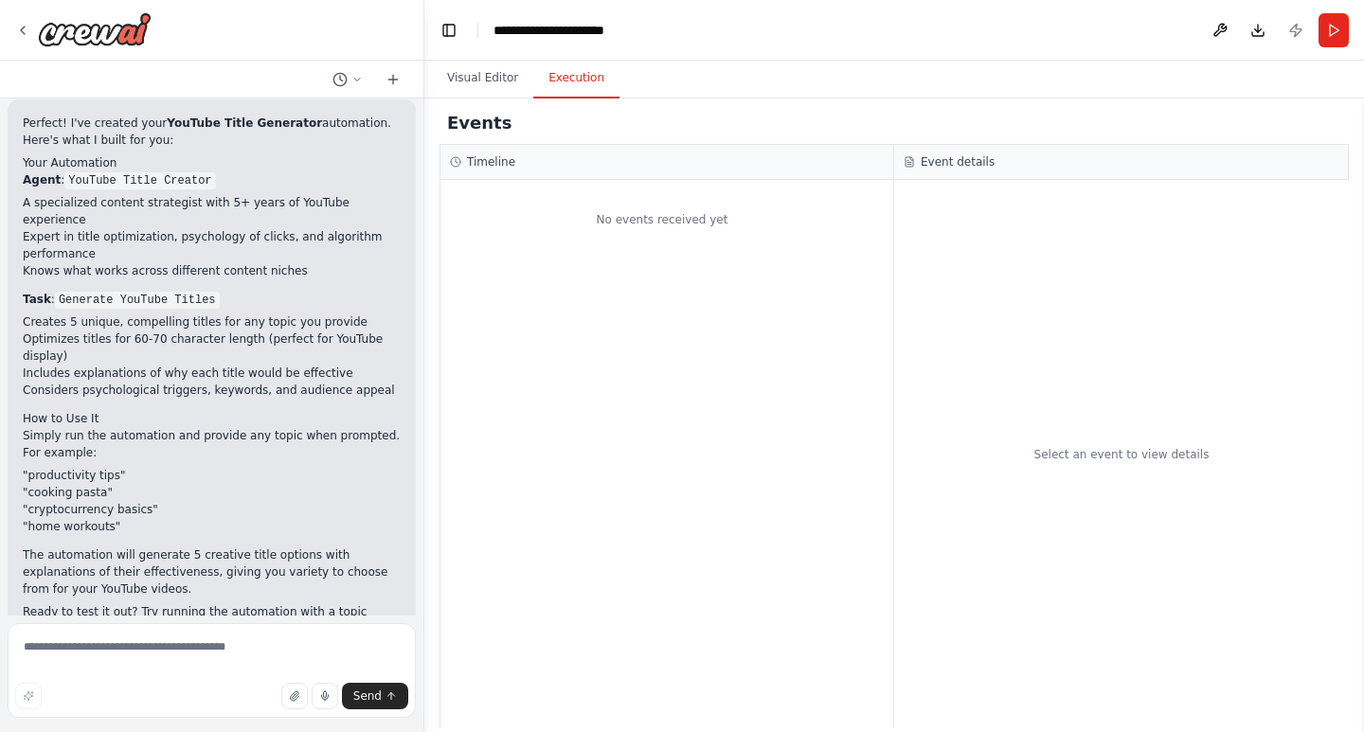
click at [571, 86] on button "Execution" at bounding box center [576, 79] width 86 height 40
click at [506, 78] on button "Visual Editor" at bounding box center [482, 79] width 101 height 40
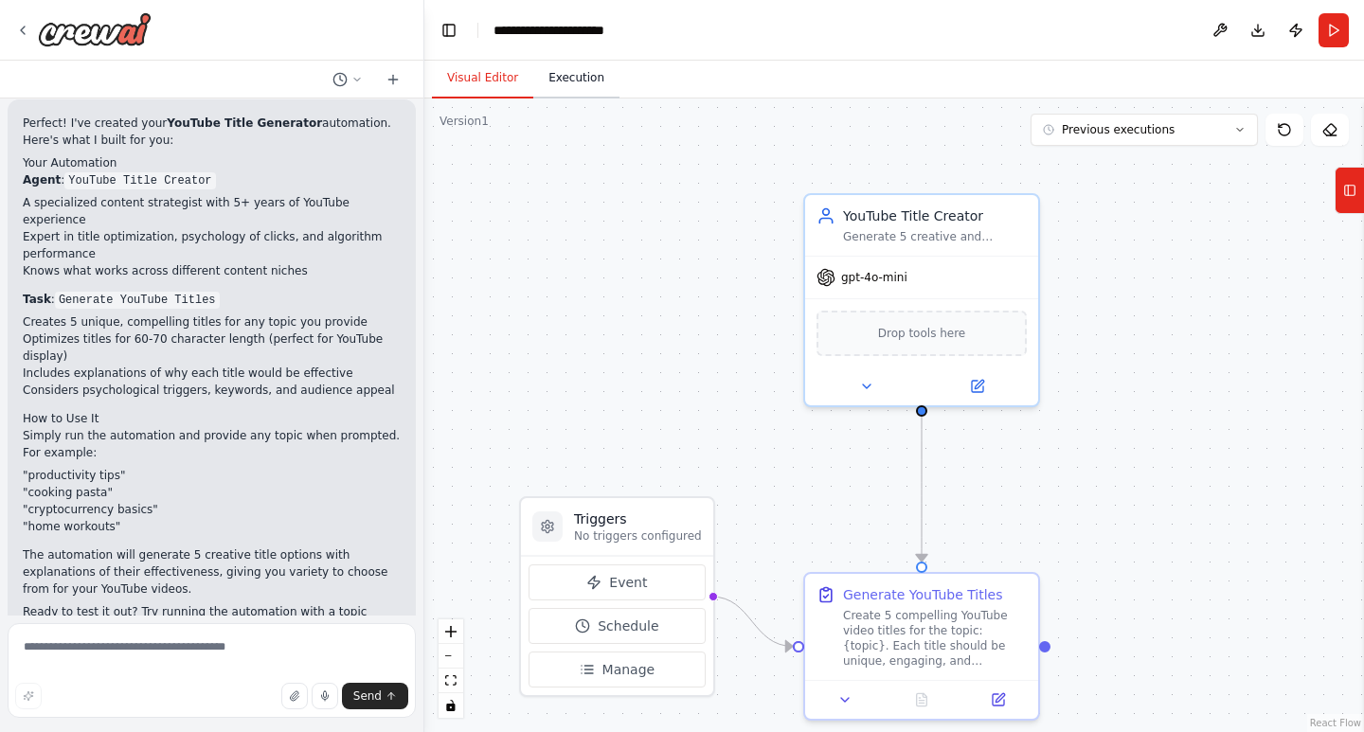
click at [580, 79] on button "Execution" at bounding box center [576, 79] width 86 height 40
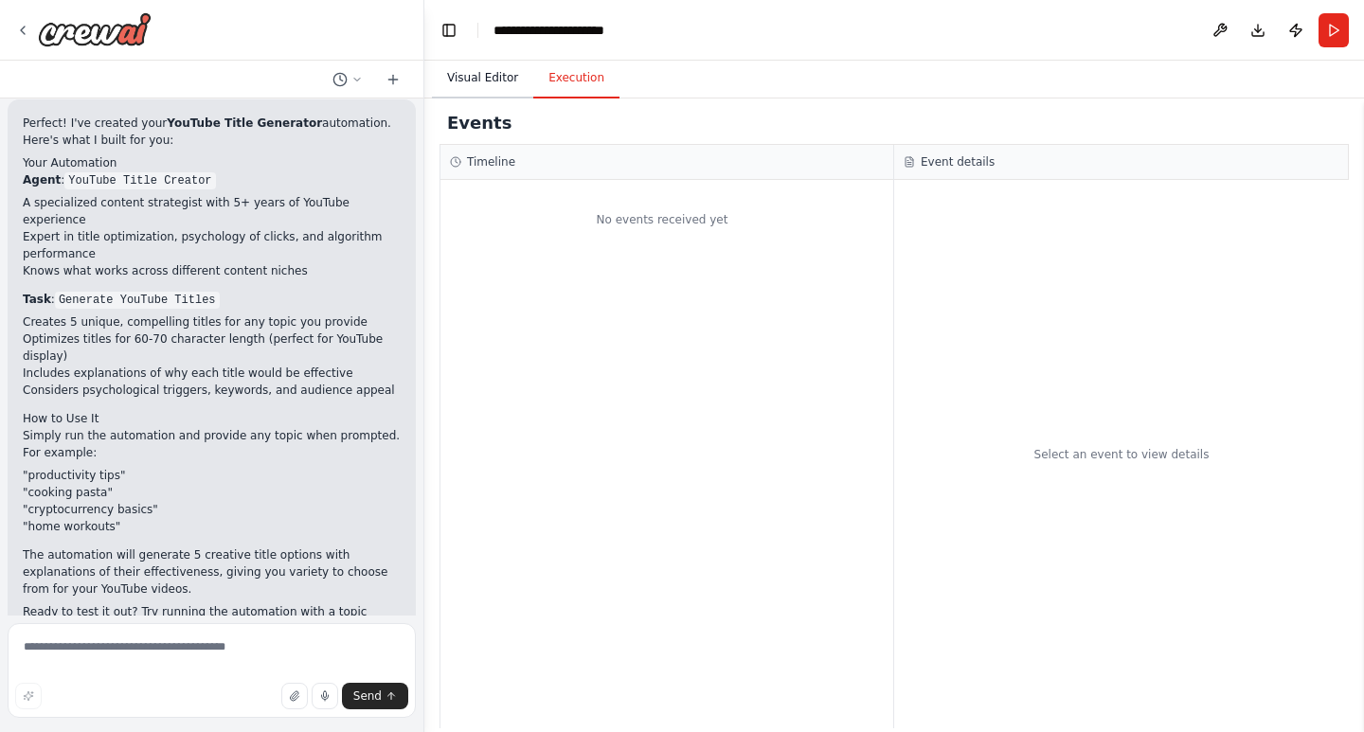
click at [484, 73] on button "Visual Editor" at bounding box center [482, 79] width 101 height 40
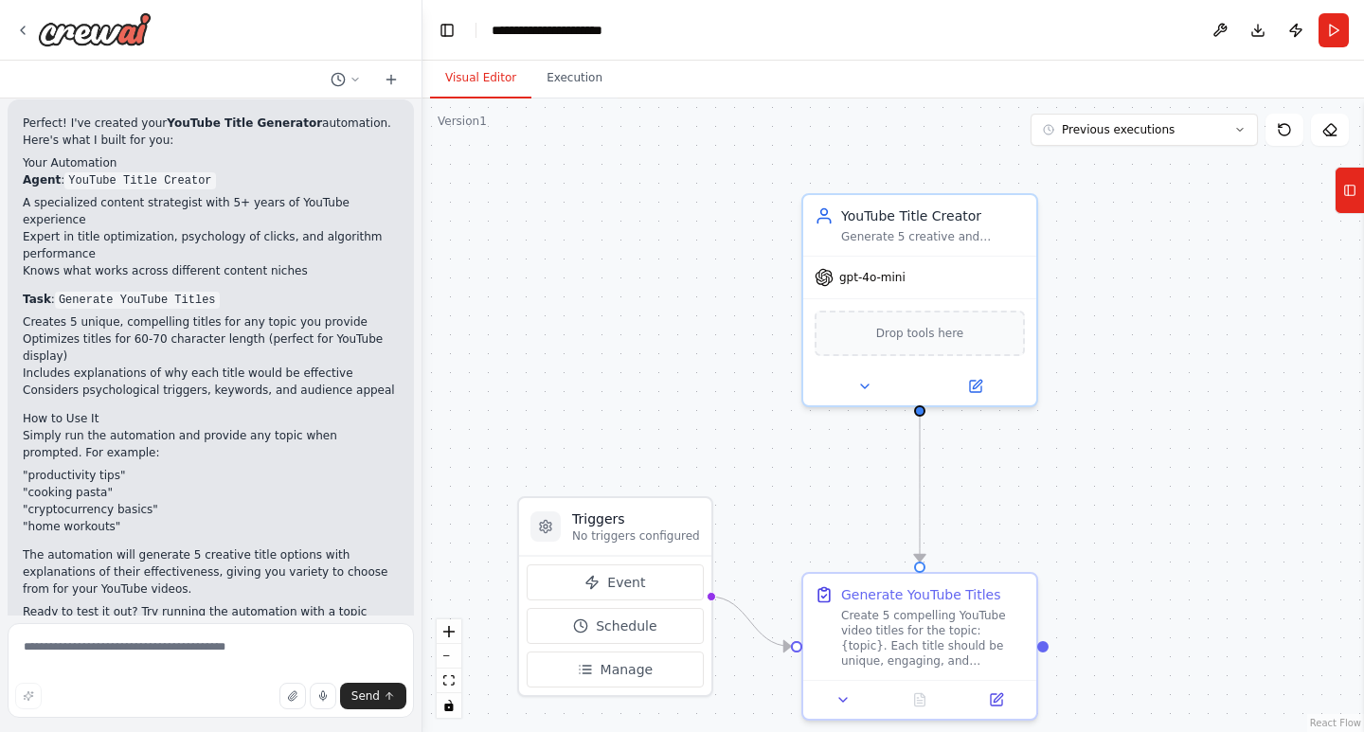
drag, startPoint x: 418, startPoint y: 533, endPoint x: 423, endPoint y: 320, distance: 213.2
click at [423, 320] on div "build an automation that generates five youtube title ideas from a topic I ente…" at bounding box center [682, 366] width 1364 height 732
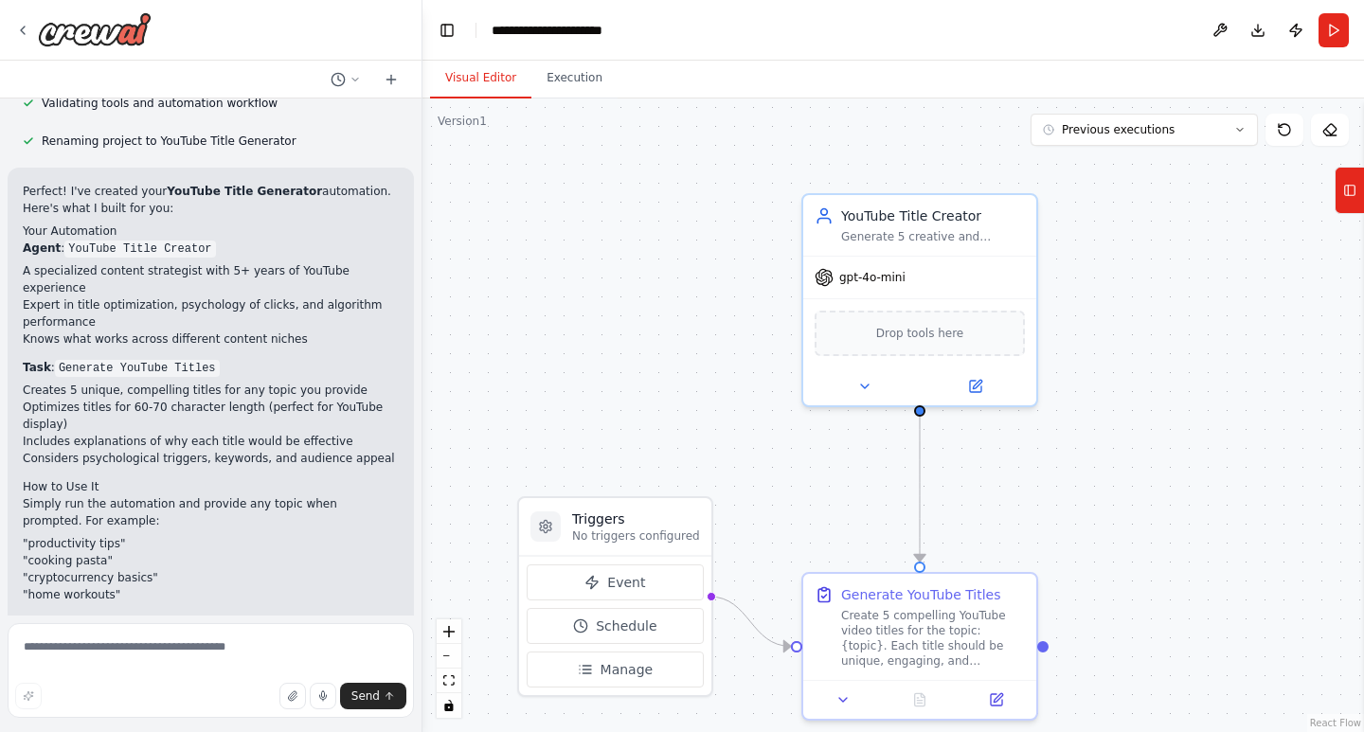
scroll to position [621, 0]
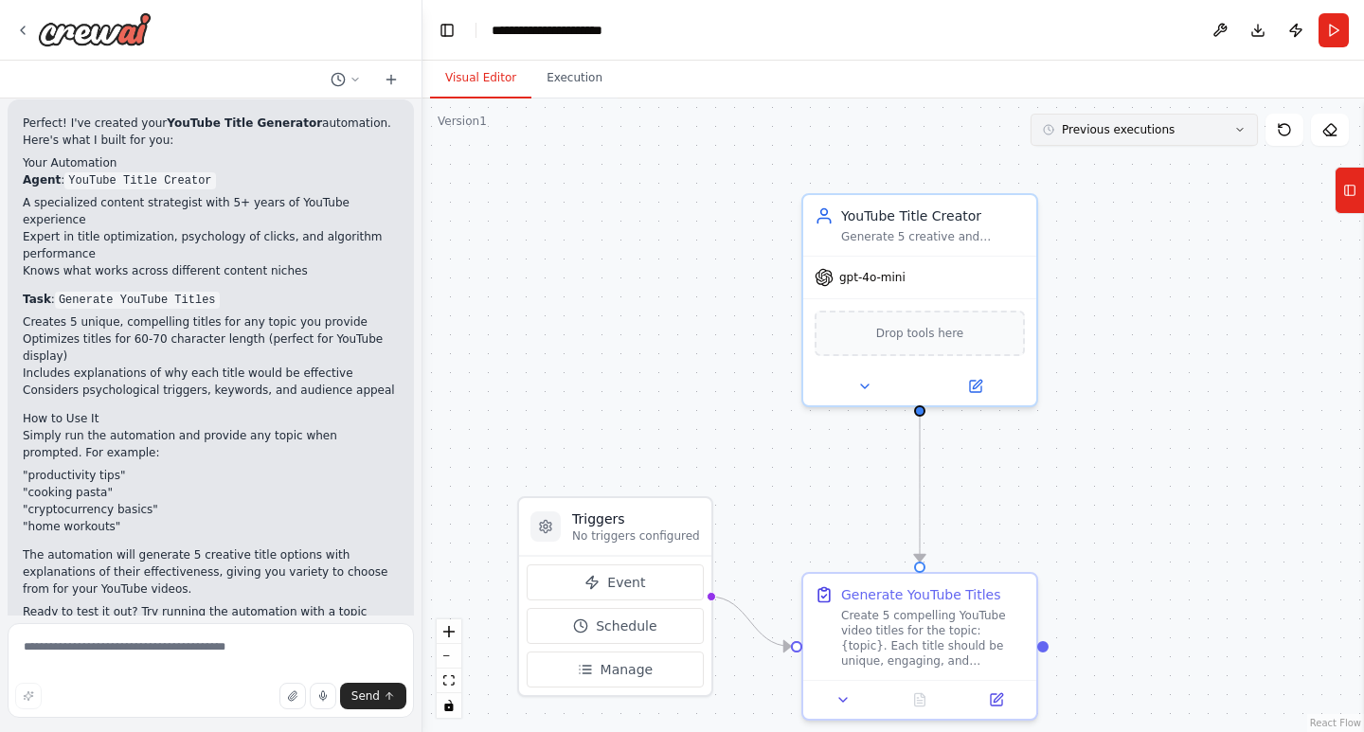
click at [979, 135] on span "Previous executions" at bounding box center [1118, 129] width 113 height 15
click at [979, 156] on button "1m ago" at bounding box center [1144, 165] width 227 height 30
click at [549, 89] on button "Execution" at bounding box center [574, 79] width 86 height 40
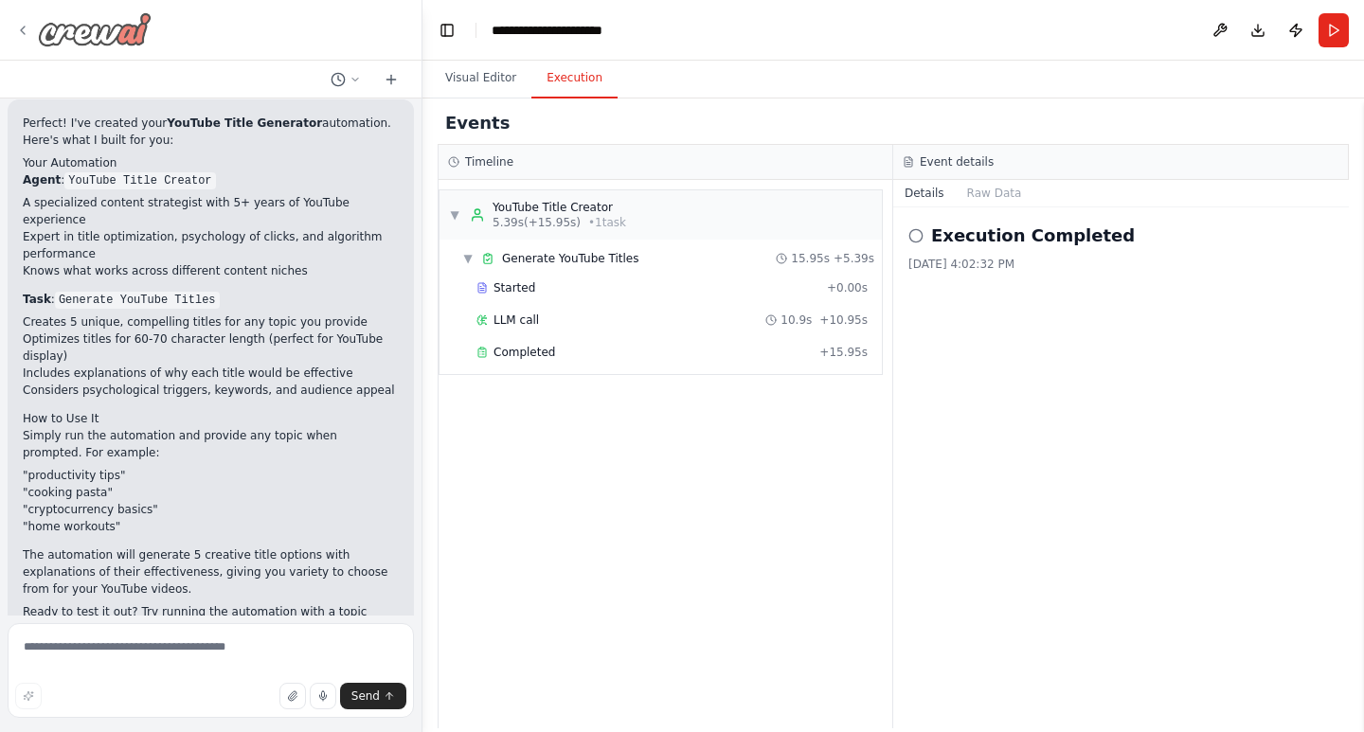
click at [21, 27] on icon at bounding box center [22, 30] width 15 height 15
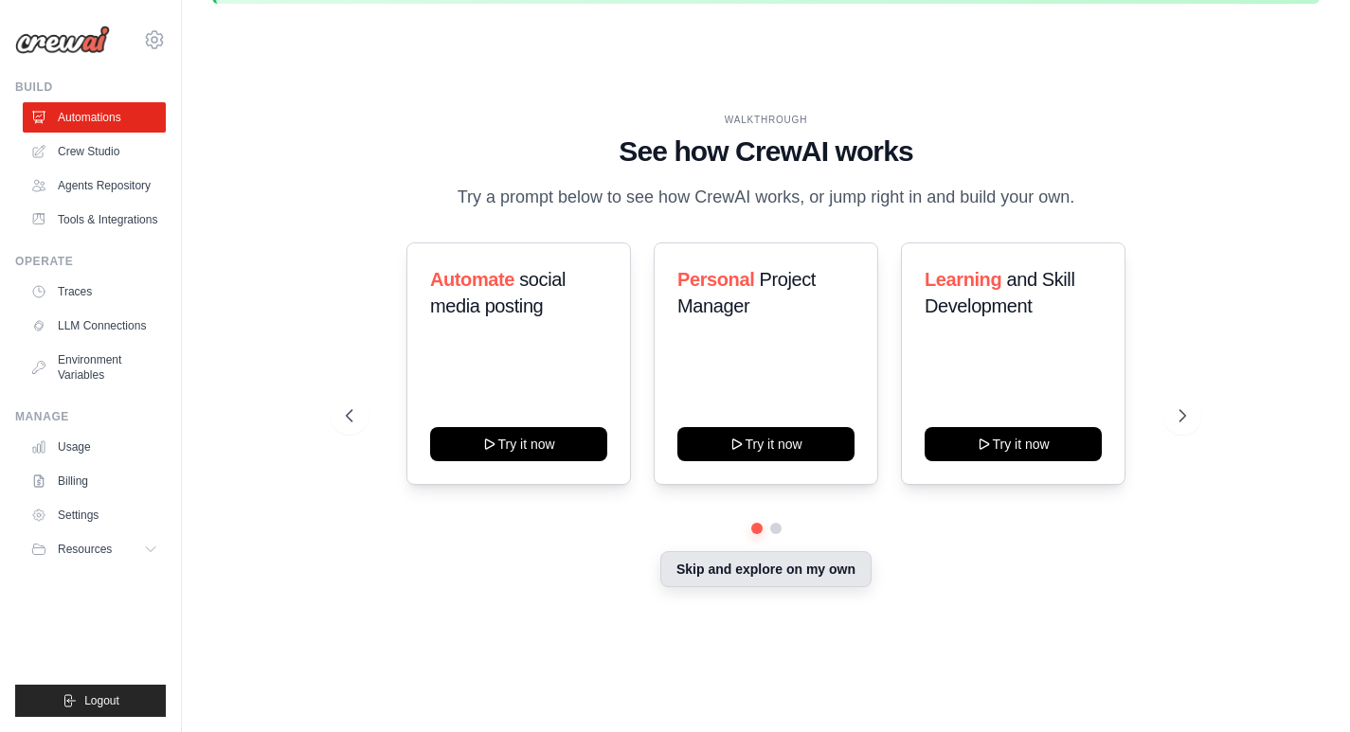
click at [776, 585] on button "Skip and explore on my own" at bounding box center [765, 569] width 211 height 36
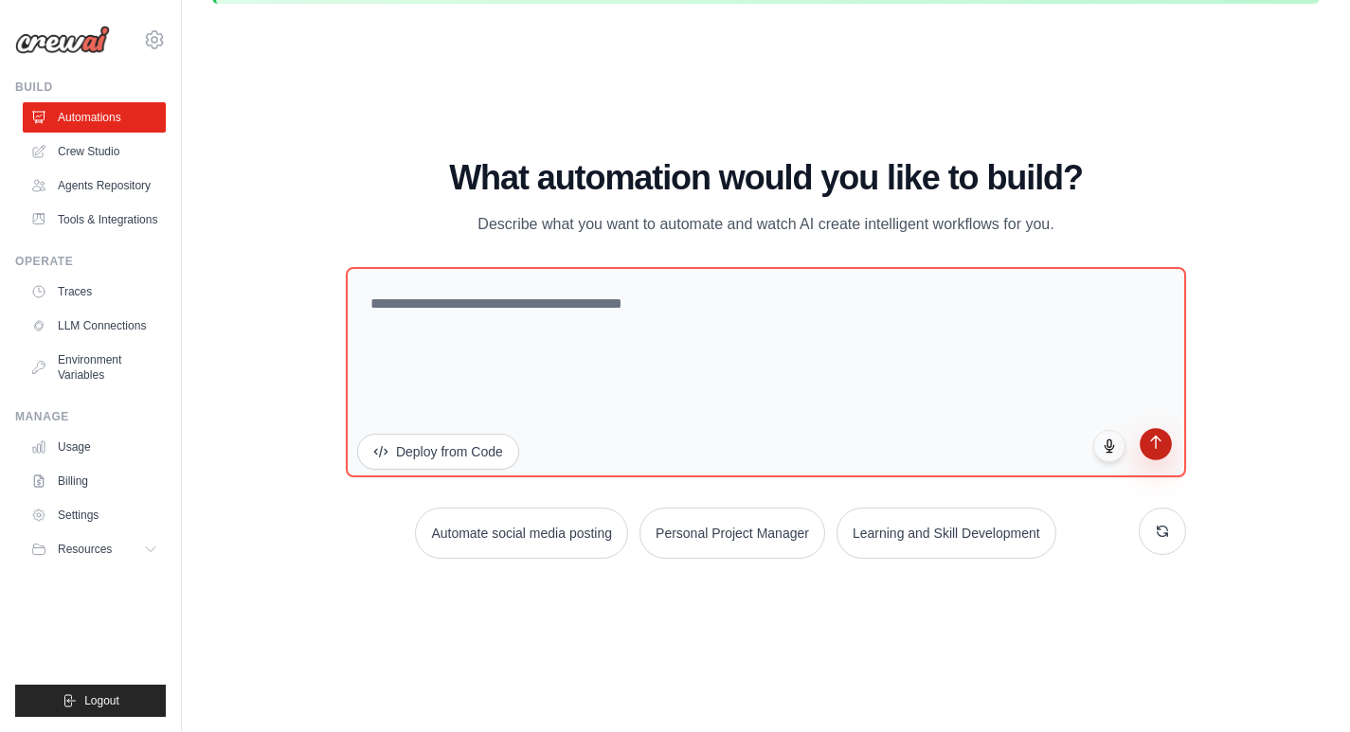
click at [1150, 439] on icon "submit" at bounding box center [1156, 442] width 16 height 16
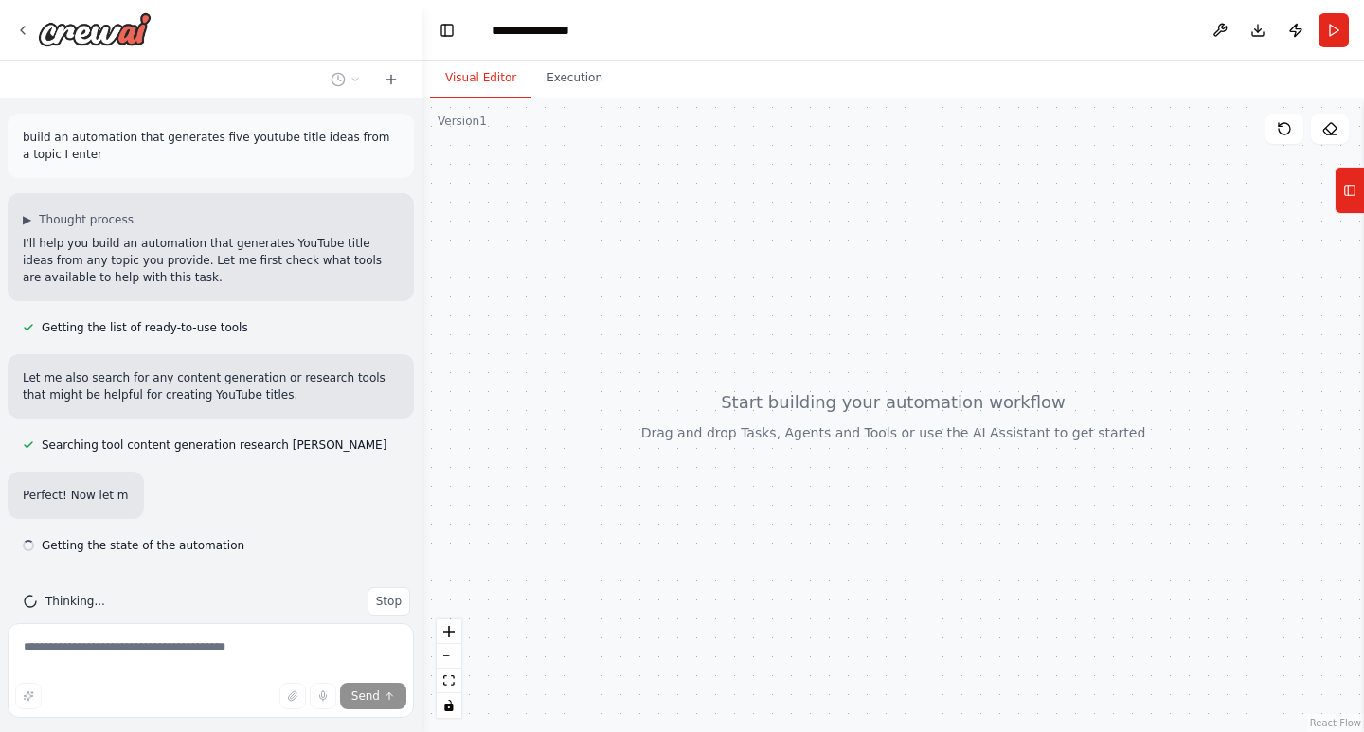
scroll to position [29, 0]
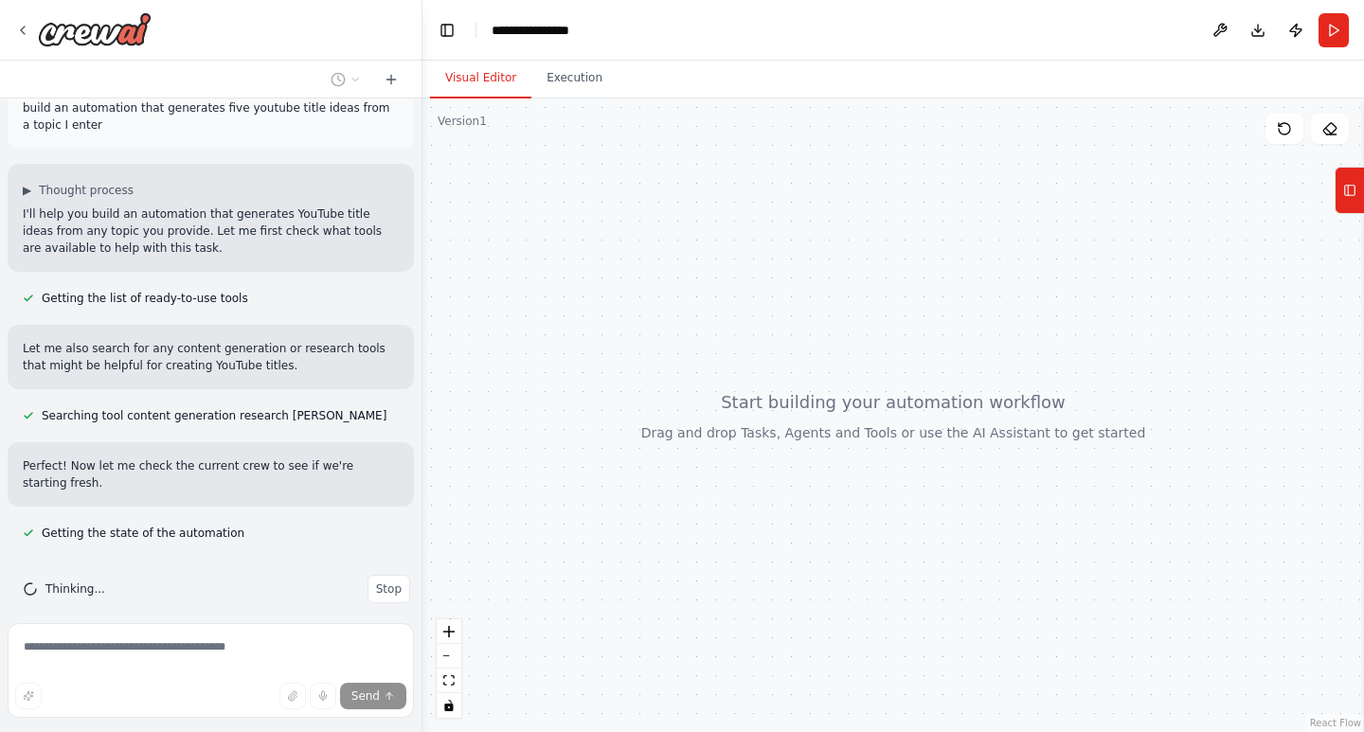
click at [845, 362] on div at bounding box center [894, 416] width 942 height 634
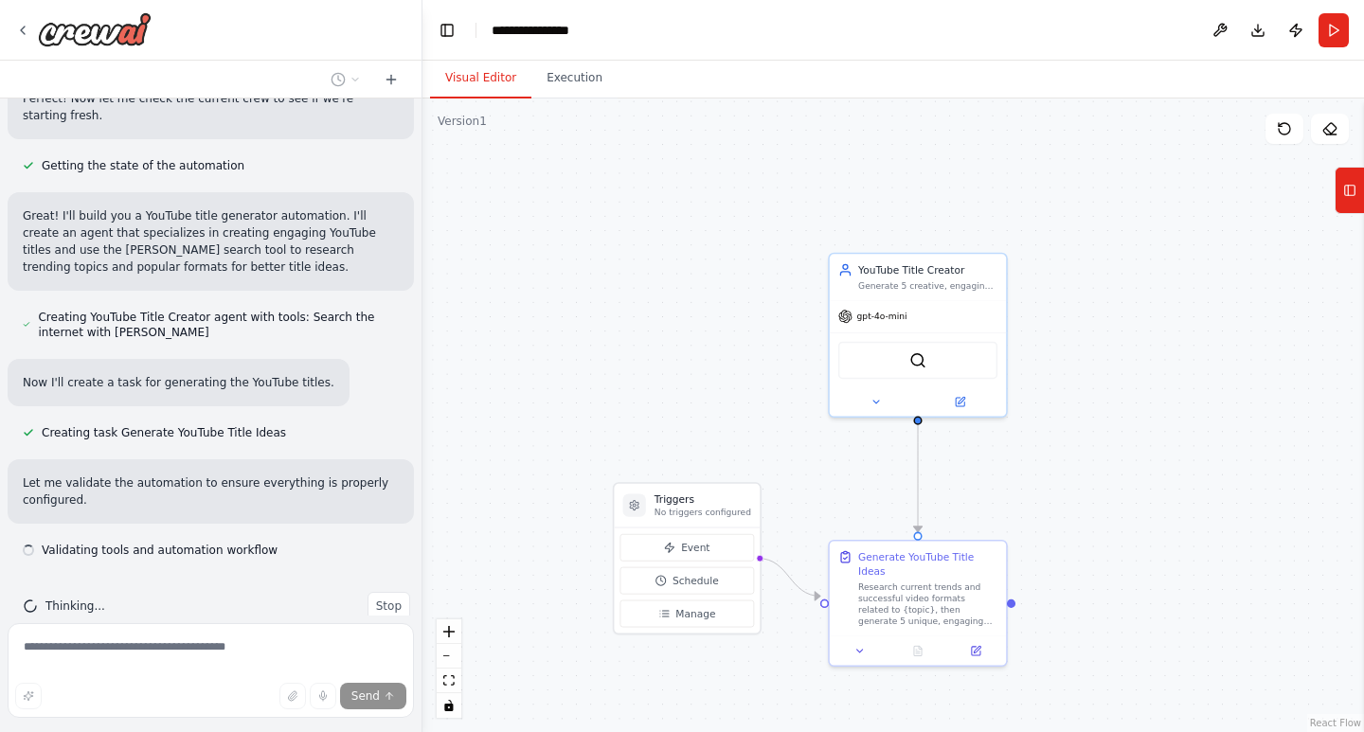
scroll to position [414, 0]
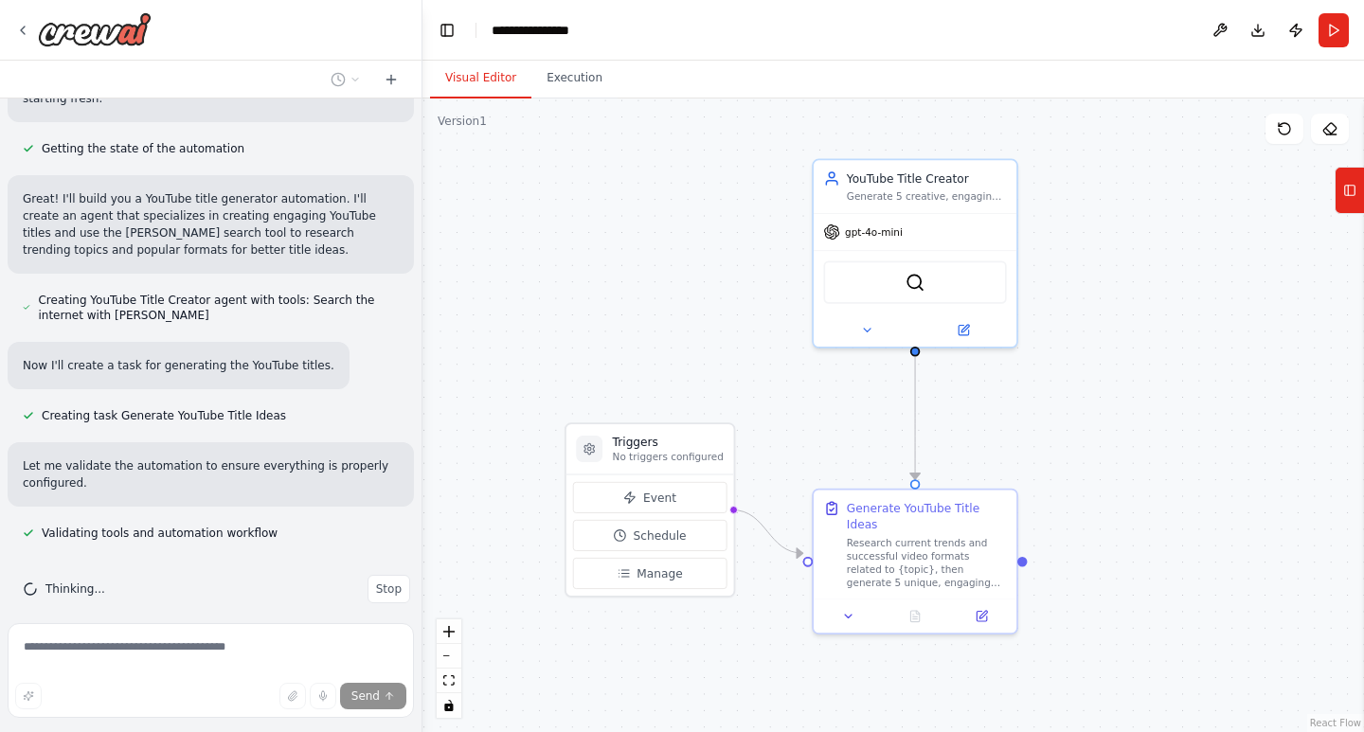
drag, startPoint x: 1001, startPoint y: 437, endPoint x: 1000, endPoint y: 368, distance: 69.2
click at [1000, 368] on div ".deletable-edge-delete-btn { width: 20px; height: 20px; border: 0px solid #ffff…" at bounding box center [894, 416] width 942 height 634
click at [1354, 194] on icon at bounding box center [1349, 190] width 13 height 30
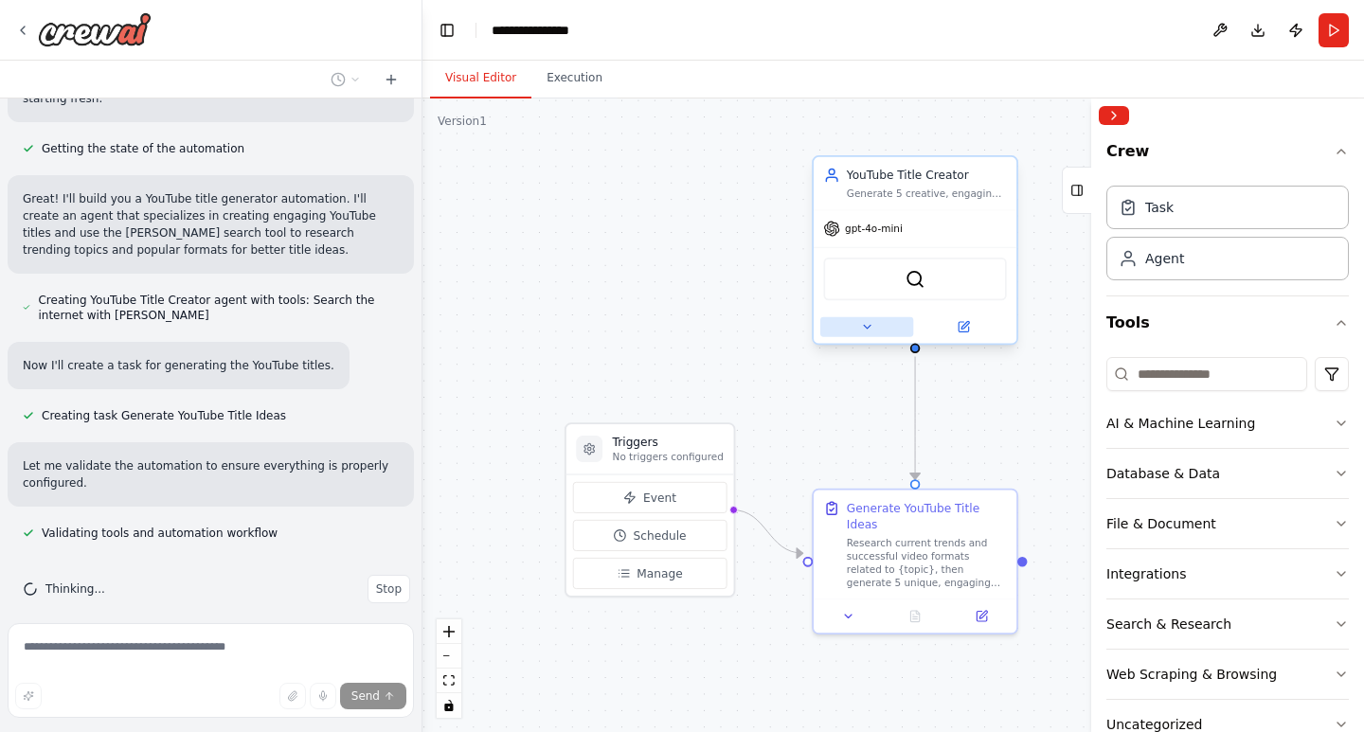
scroll to position [459, 0]
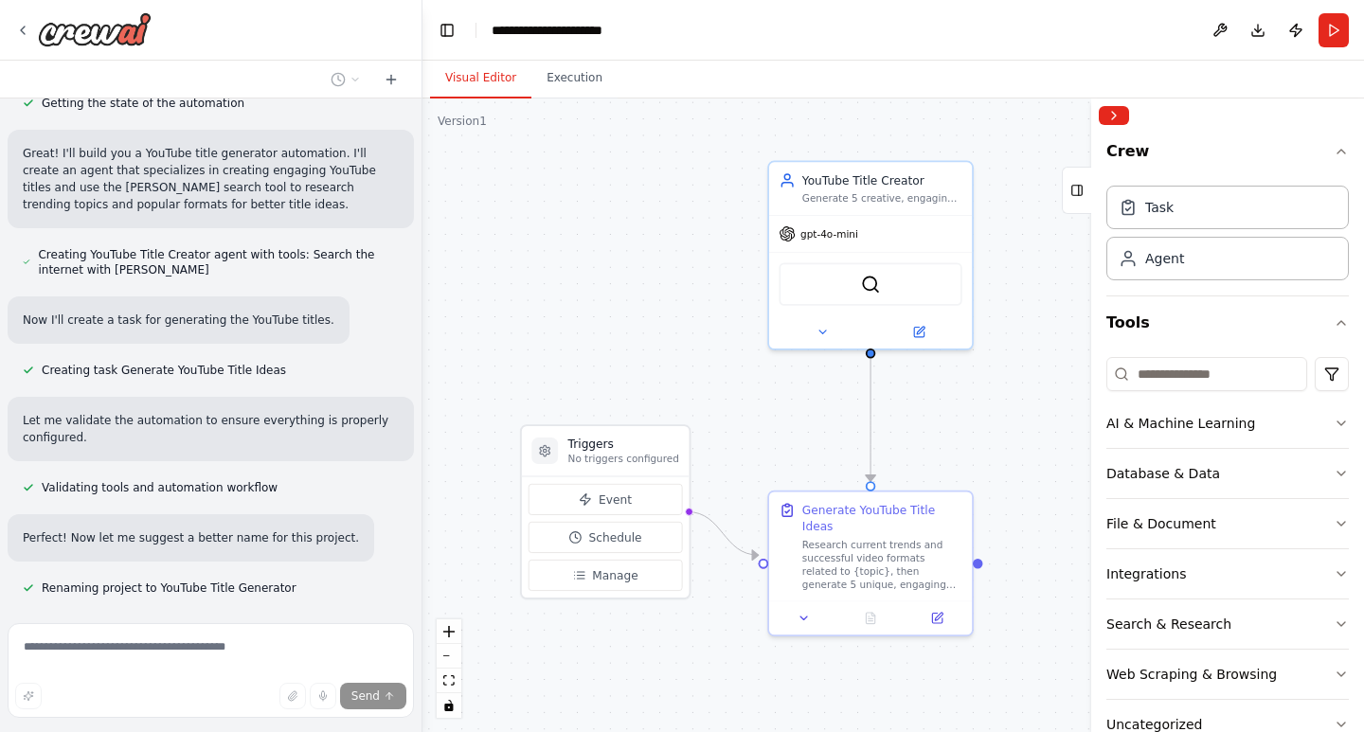
drag, startPoint x: 876, startPoint y: 421, endPoint x: 836, endPoint y: 423, distance: 40.8
click at [836, 423] on div ".deletable-edge-delete-btn { width: 20px; height: 20px; border: 0px solid #ffff…" at bounding box center [894, 416] width 942 height 634
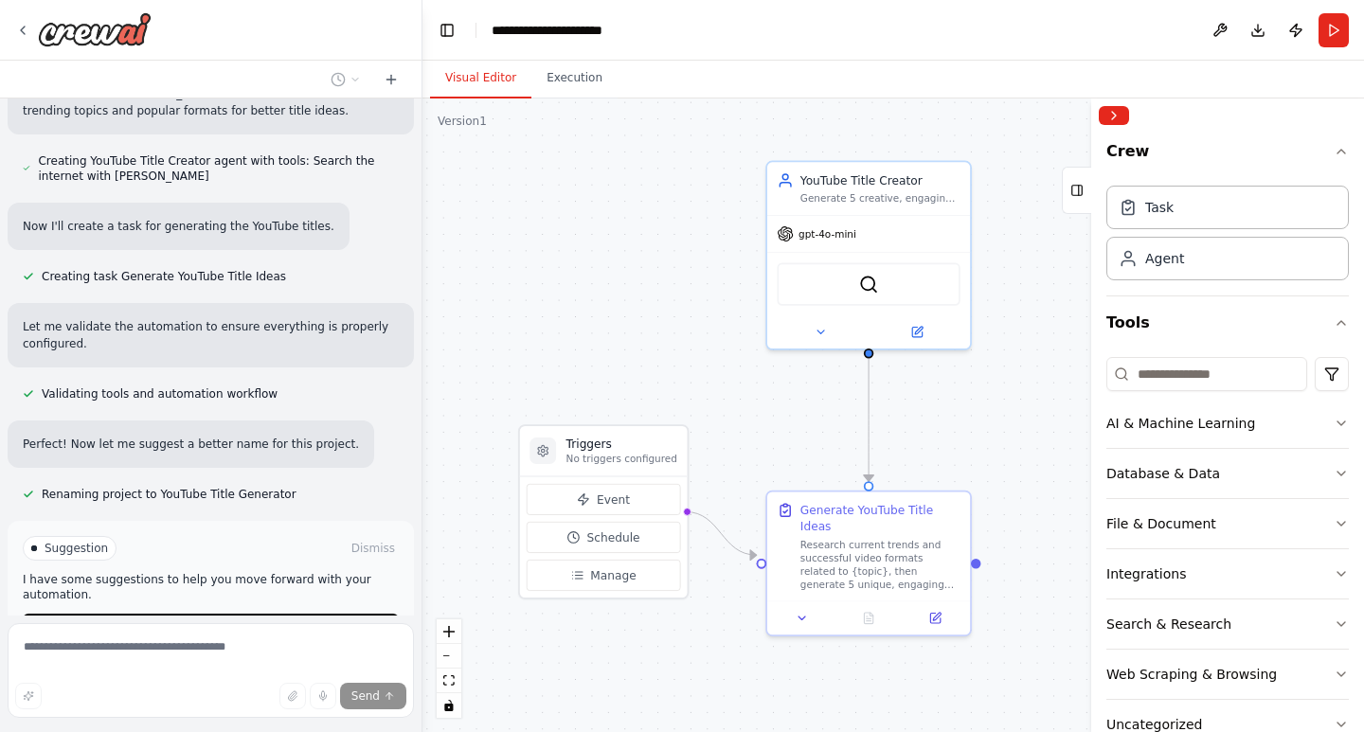
scroll to position [668, 0]
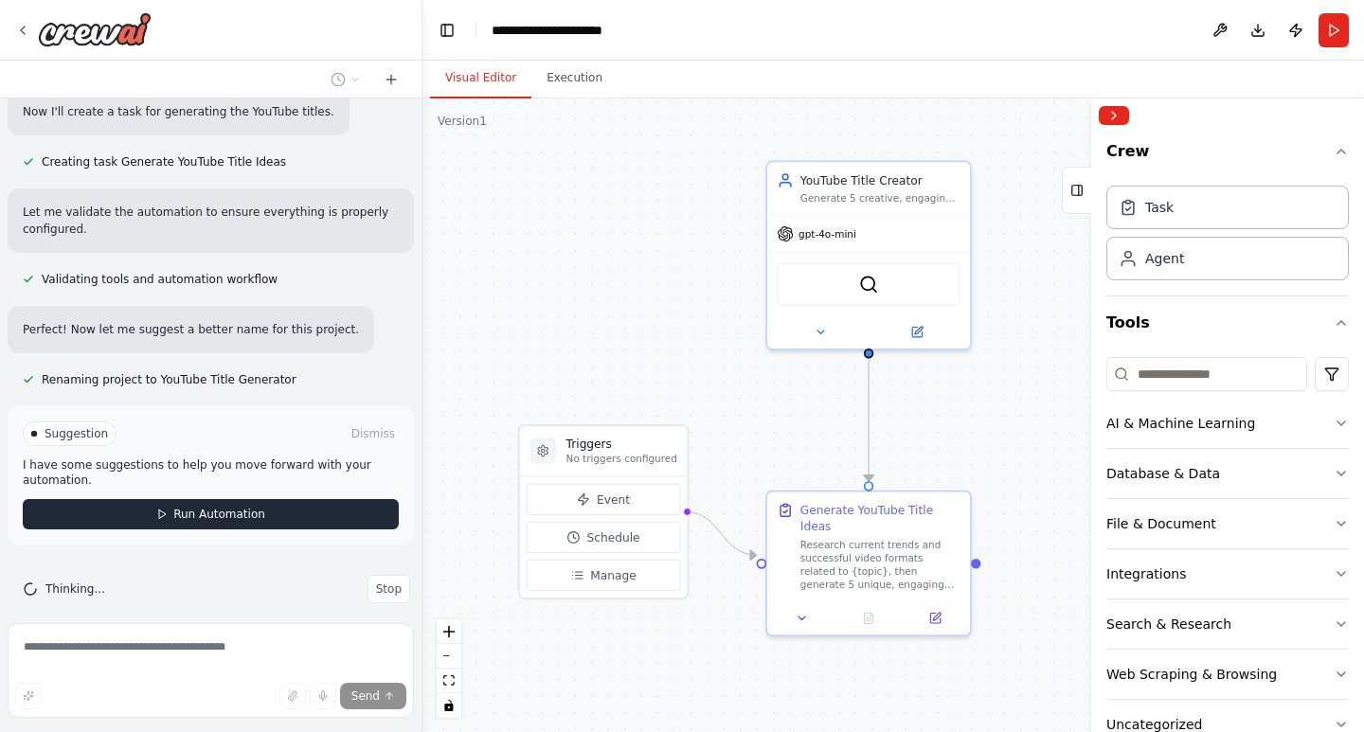
click at [212, 507] on span "Run Automation" at bounding box center [219, 514] width 92 height 15
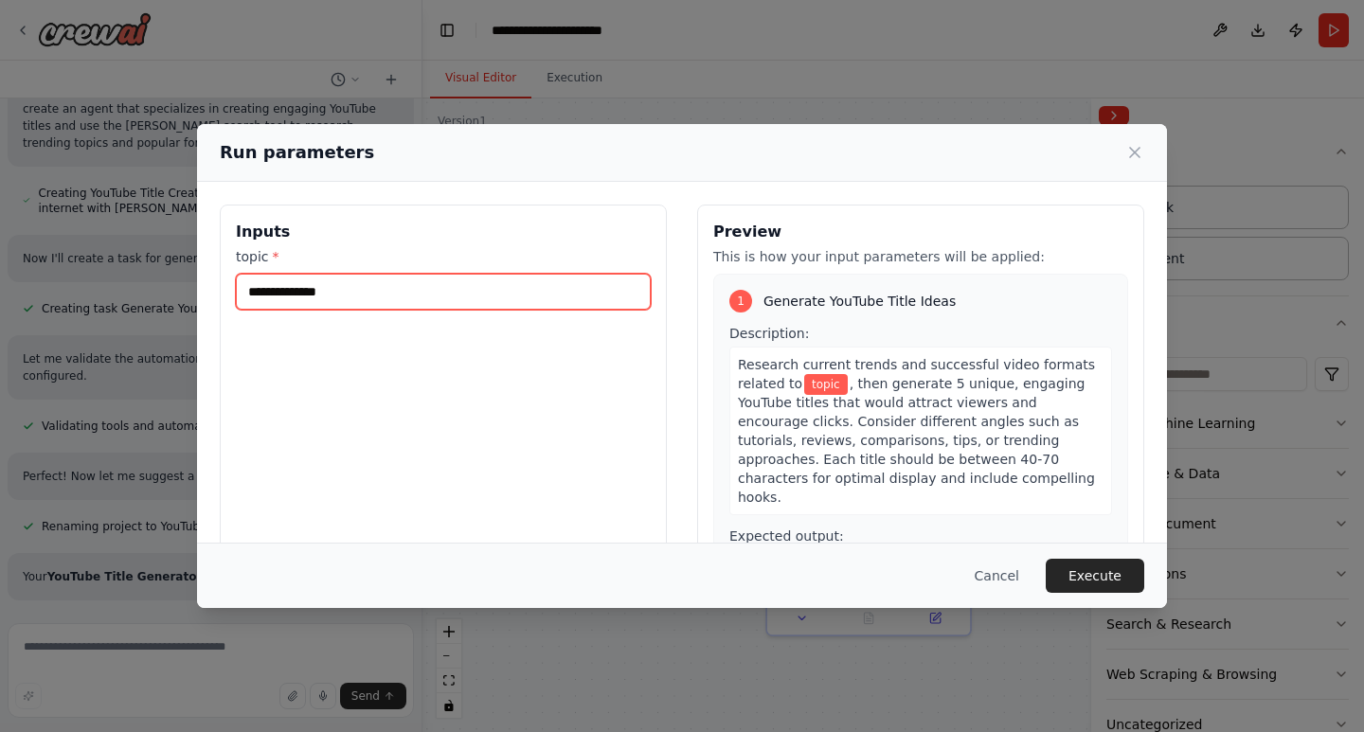
click at [351, 297] on input "topic *" at bounding box center [443, 292] width 415 height 36
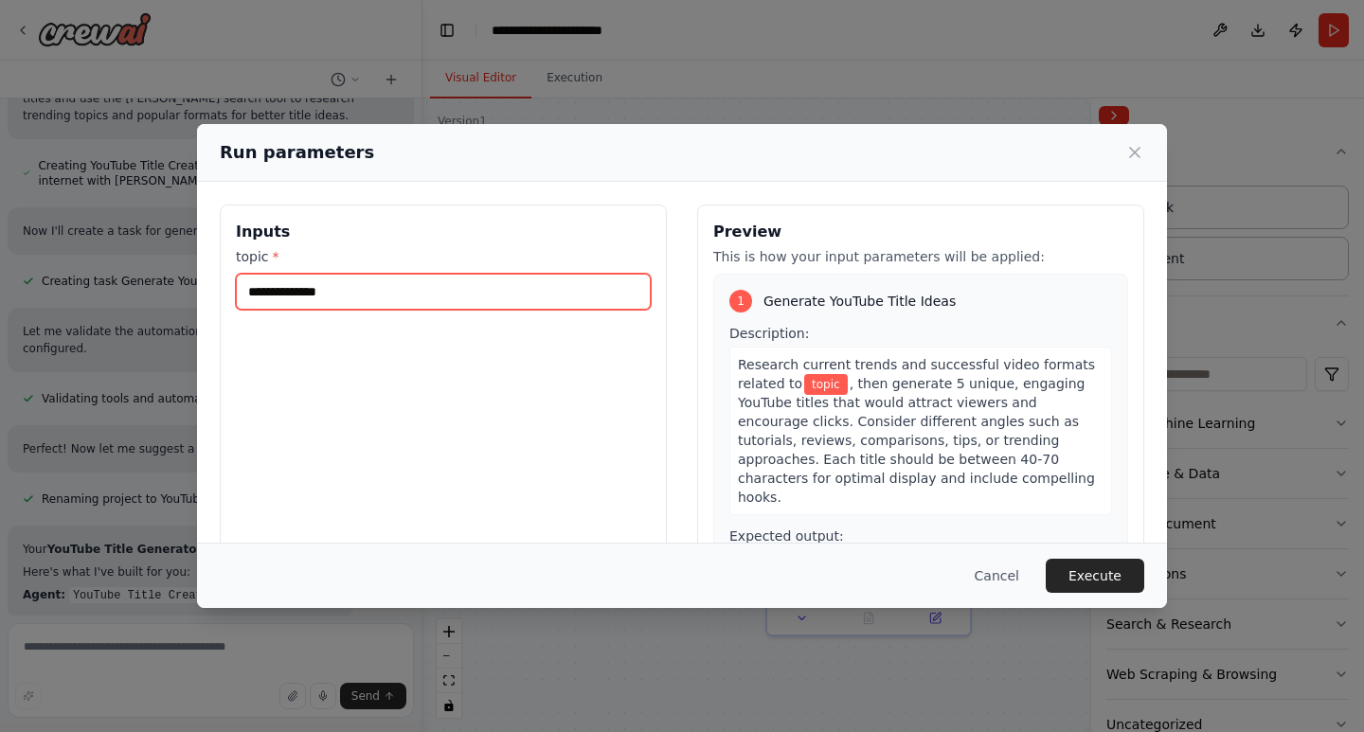
paste input "**********"
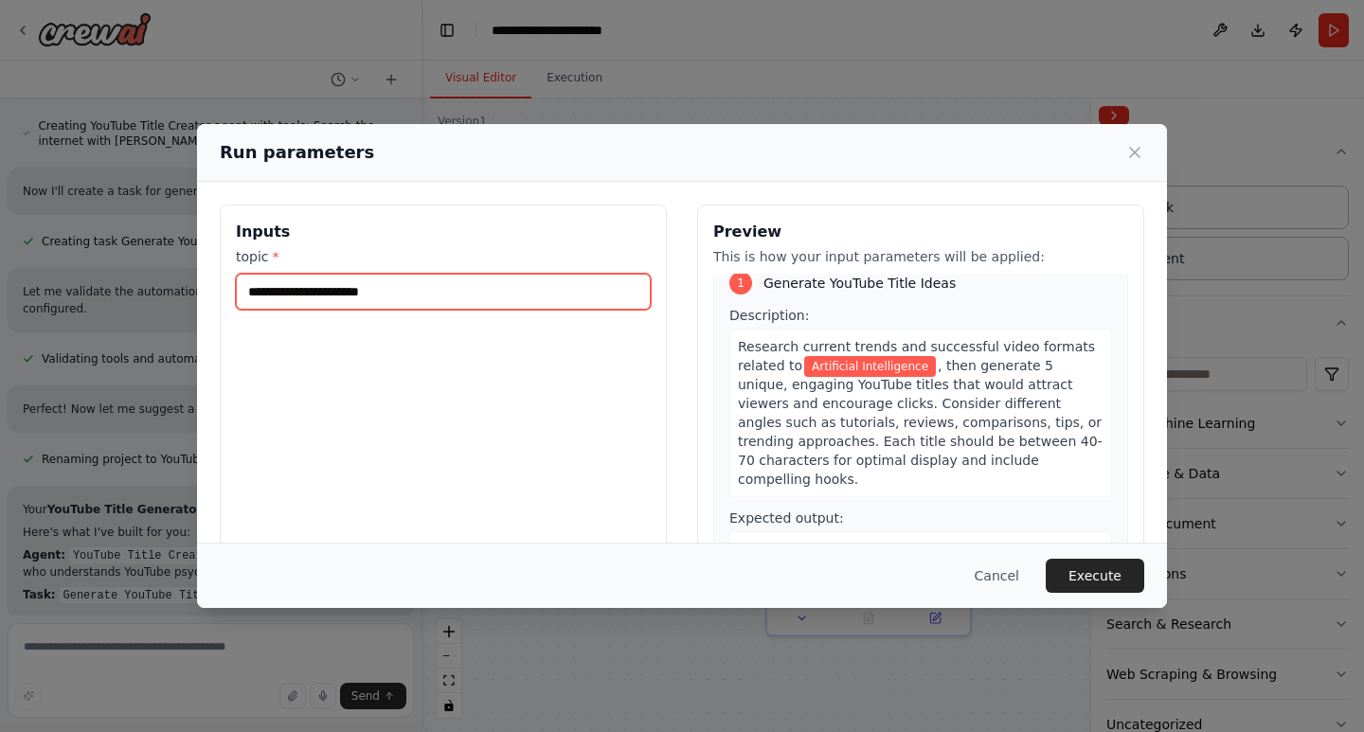
scroll to position [21, 0]
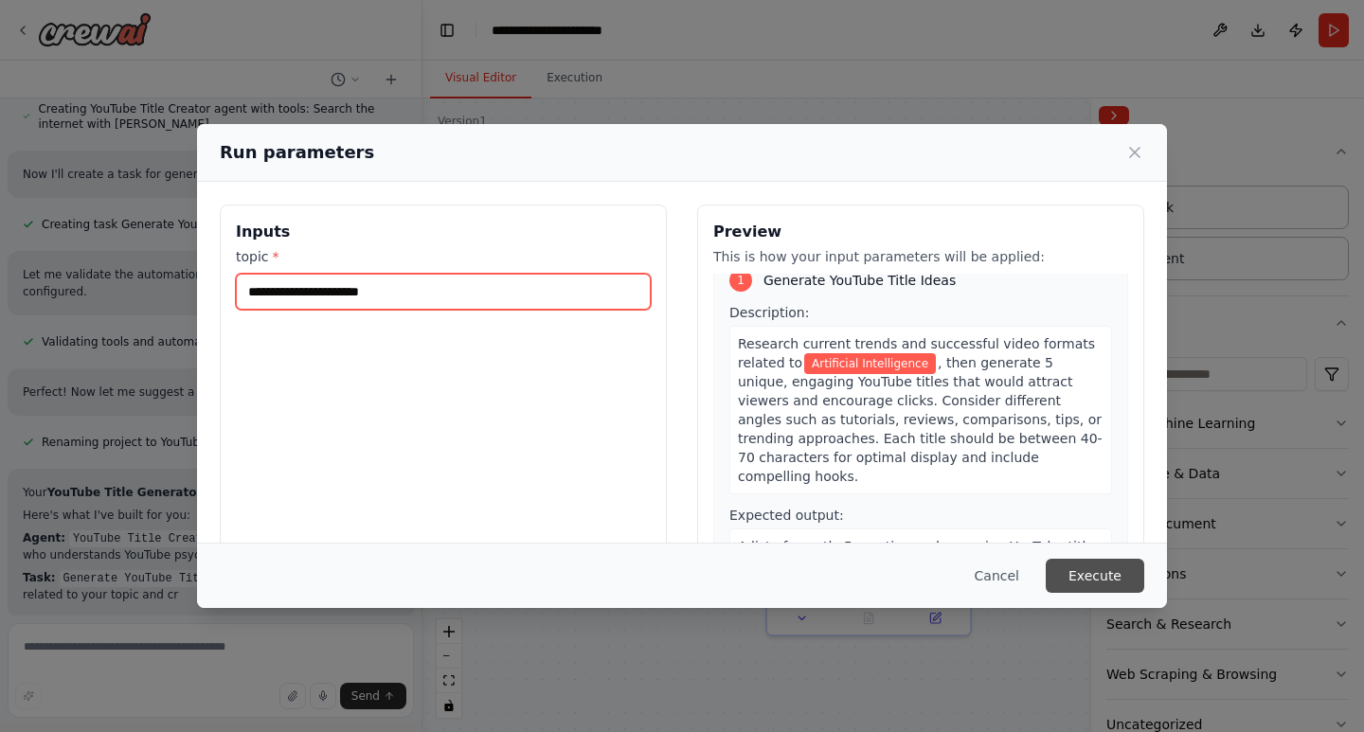
type input "**********"
click at [1088, 578] on button "Execute" at bounding box center [1095, 576] width 99 height 34
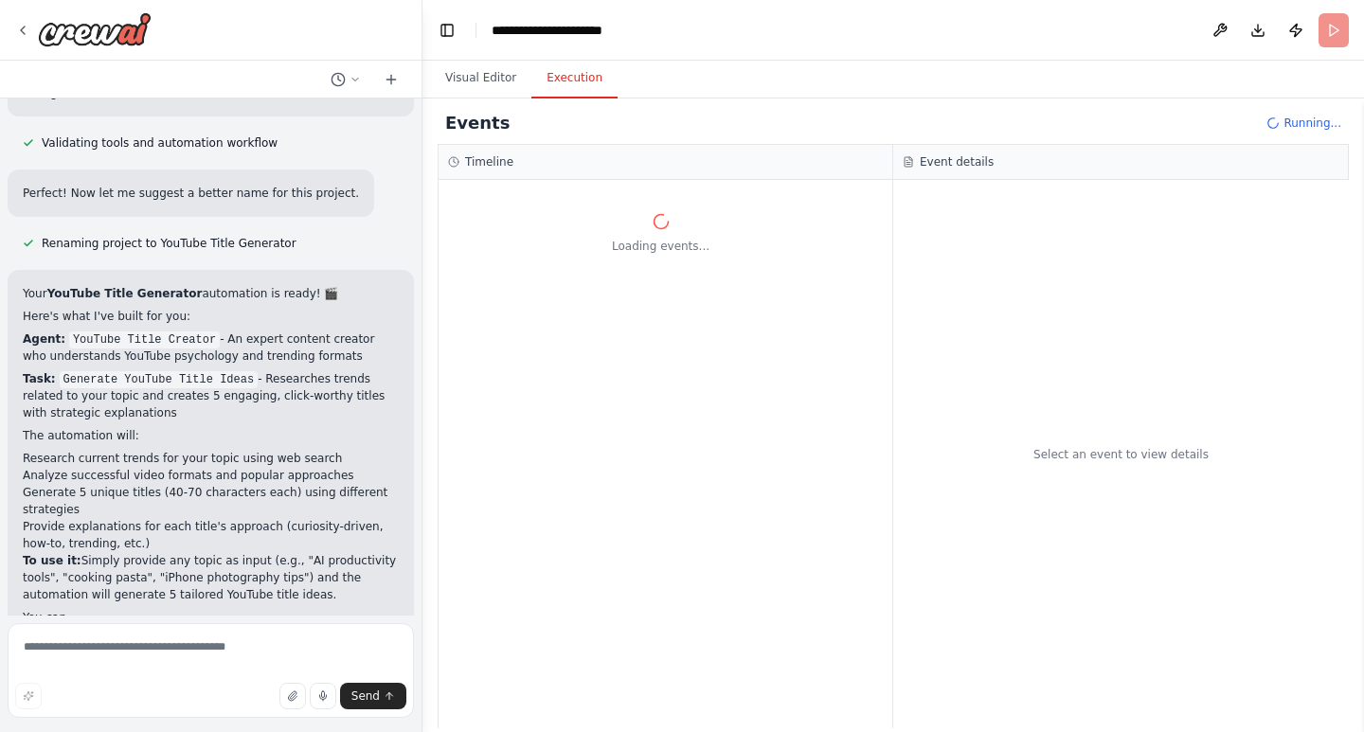
scroll to position [827, 0]
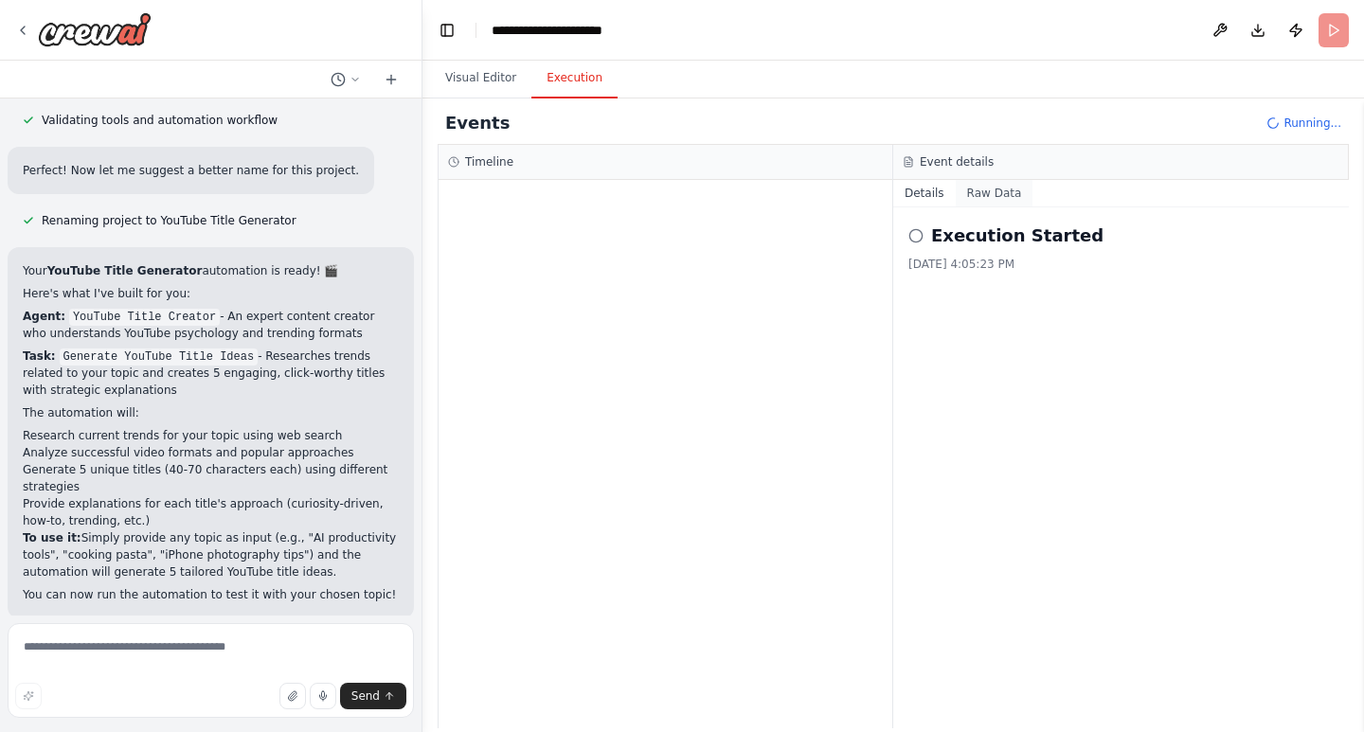
click at [987, 193] on button "Raw Data" at bounding box center [995, 193] width 78 height 27
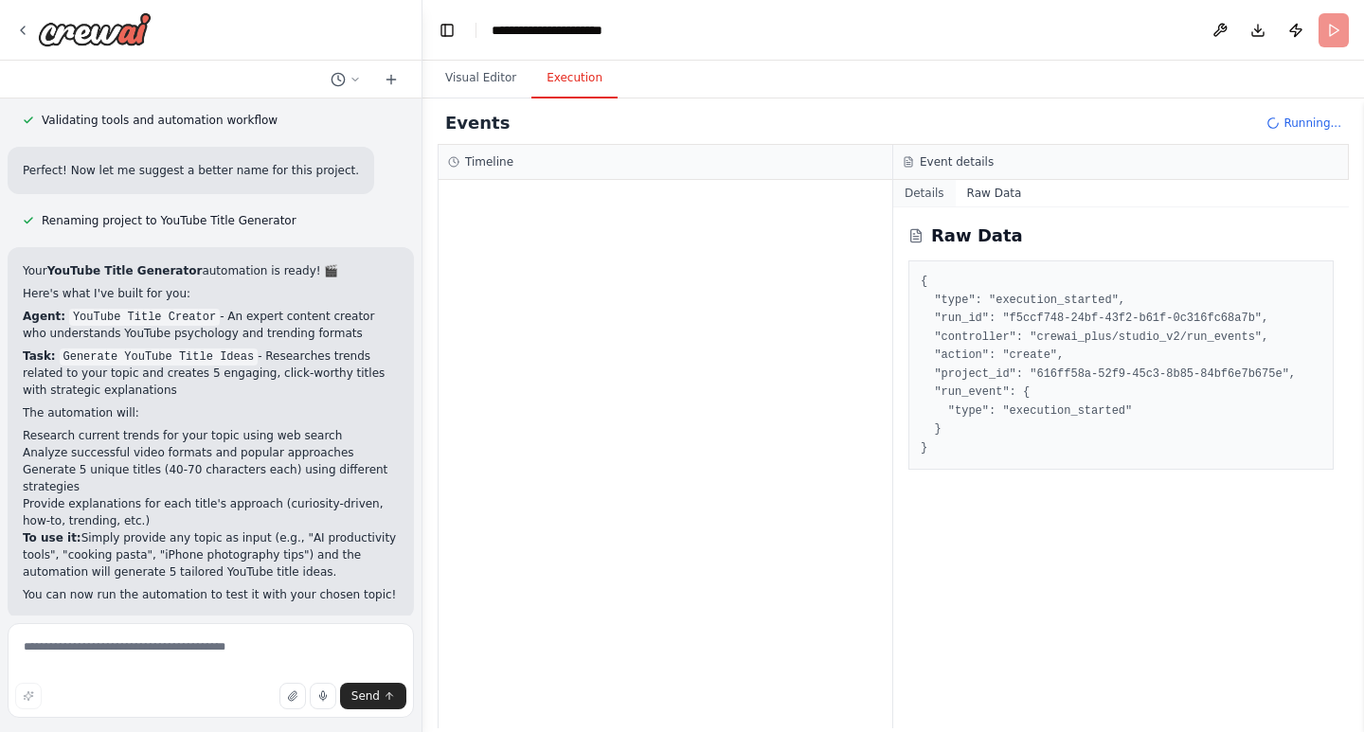
click at [921, 197] on button "Details" at bounding box center [924, 193] width 63 height 27
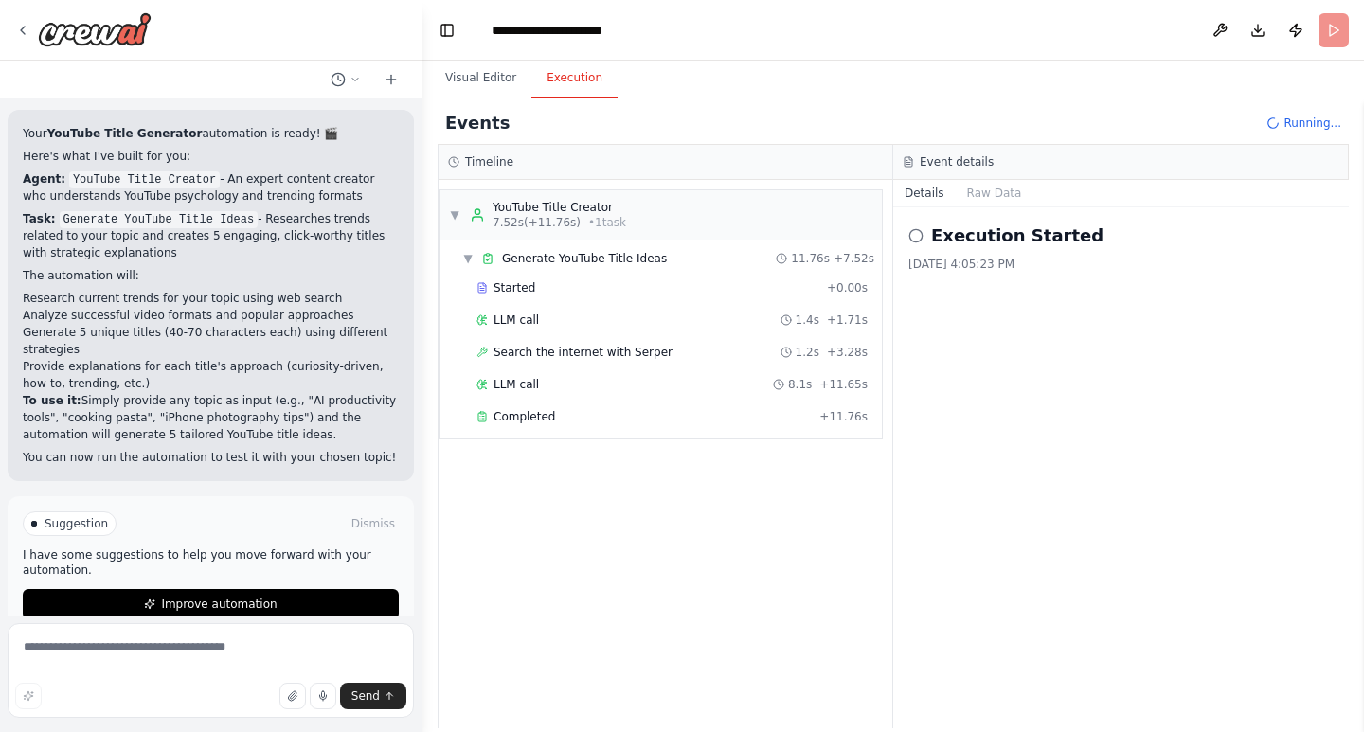
scroll to position [981, 0]
